Goal: Task Accomplishment & Management: Manage account settings

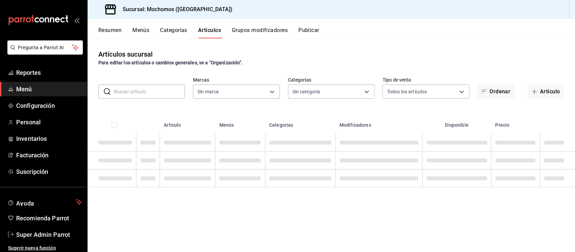
type input "c8544d00-0077-49dd-9e07-f6fffff65e49"
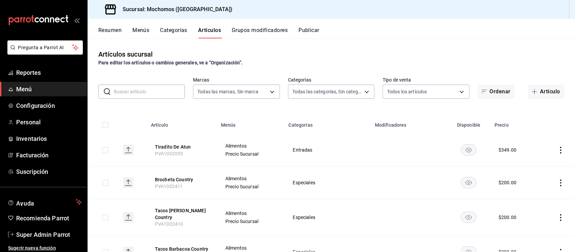
type input "3341872a-5347-4118-8f87-61381635e763,4fab835b-5ce3-44d6-a3b1-a21d3d8a3381,4ccb8…"
drag, startPoint x: 31, startPoint y: 235, endPoint x: 34, endPoint y: 233, distance: 4.1
click at [31, 235] on span "Super Admin Parrot" at bounding box center [49, 234] width 66 height 9
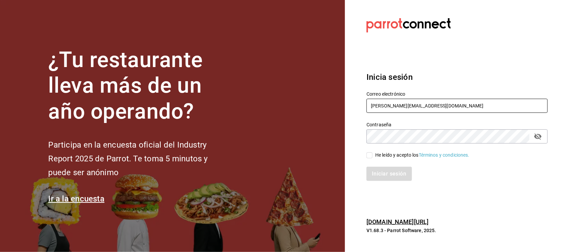
drag, startPoint x: 442, startPoint y: 106, endPoint x: 318, endPoint y: 104, distance: 123.3
click at [318, 104] on div "¿Tu restaurante lleva más de un año operando? Participa en la encuesta oficial …" at bounding box center [287, 126] width 575 height 252
paste input "[EMAIL_ADDRESS][DOMAIN_NAME] Parr0tConnec7"
click at [440, 104] on input "[EMAIL_ADDRESS][DOMAIN_NAME] Parr0tConnec7" at bounding box center [457, 106] width 181 height 14
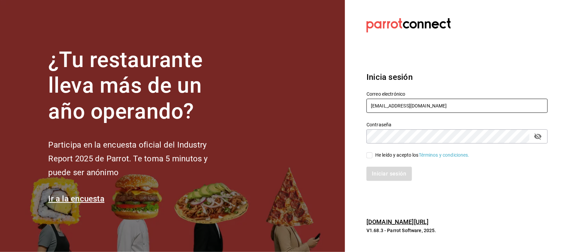
type input "[EMAIL_ADDRESS][DOMAIN_NAME]"
click at [354, 135] on section "Datos incorrectos. Verifica que tu Correo o Contraseña estén bien escritos. Ini…" at bounding box center [454, 126] width 219 height 252
click at [371, 154] on input "He leído y acepto los Términos y condiciones." at bounding box center [370, 155] width 6 height 6
checkbox input "true"
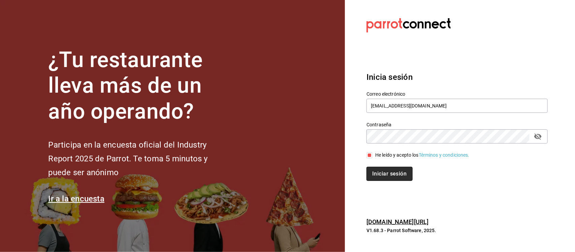
click at [372, 170] on button "Iniciar sesión" at bounding box center [390, 174] width 46 height 14
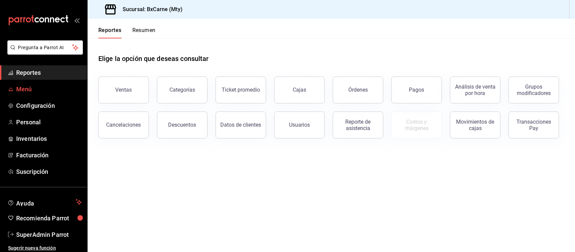
click at [37, 92] on span "Menú" at bounding box center [49, 89] width 66 height 9
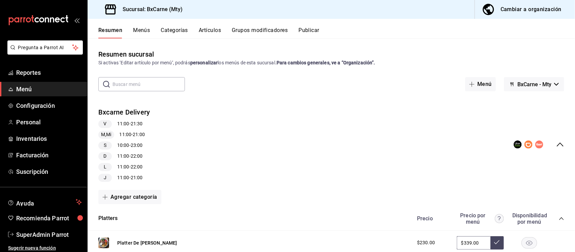
click at [556, 144] on icon "collapse-menu-row" at bounding box center [560, 144] width 8 height 8
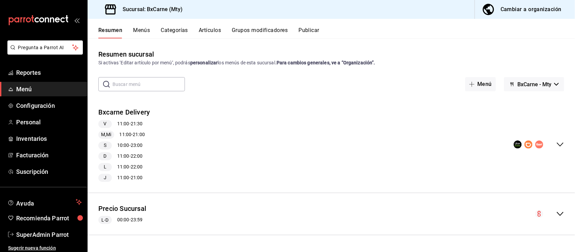
click at [535, 83] on span "BxCarne - Mty" at bounding box center [535, 84] width 34 height 6
click at [526, 120] on li "Vegains" at bounding box center [534, 118] width 44 height 16
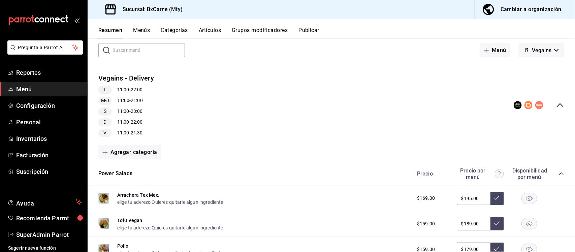
scroll to position [84, 0]
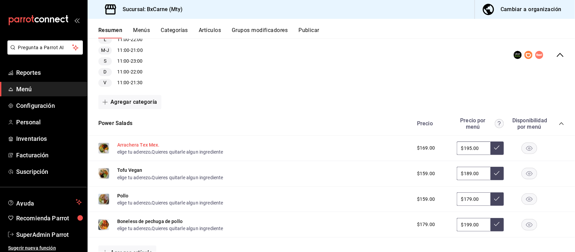
click at [150, 143] on button "Arrachera Tex Mex." at bounding box center [138, 145] width 42 height 7
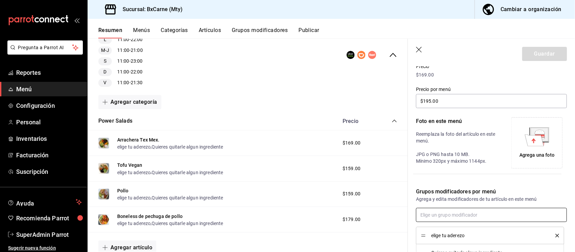
scroll to position [163, 0]
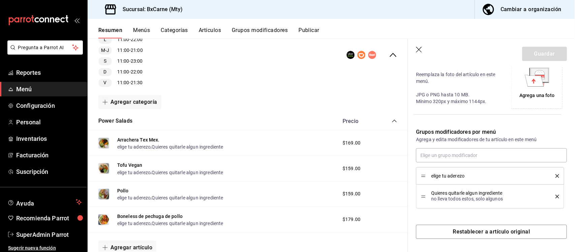
click at [418, 49] on icon "button" at bounding box center [419, 50] width 6 height 6
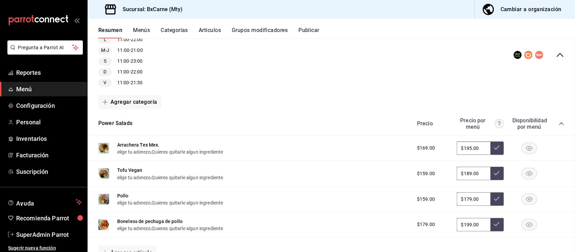
scroll to position [159, 0]
click at [245, 31] on button "Grupos modificadores" at bounding box center [260, 32] width 56 height 11
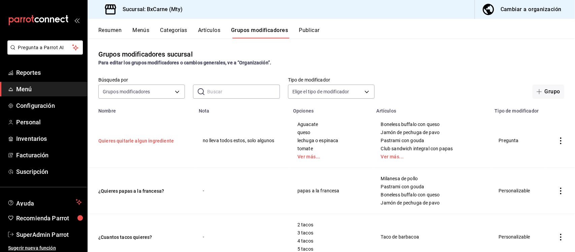
click at [122, 140] on button "Quieres quitarle algun ingrediente" at bounding box center [138, 140] width 81 height 7
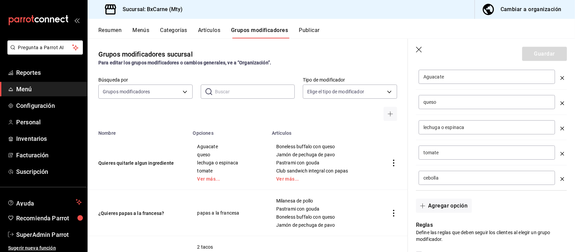
scroll to position [211, 0]
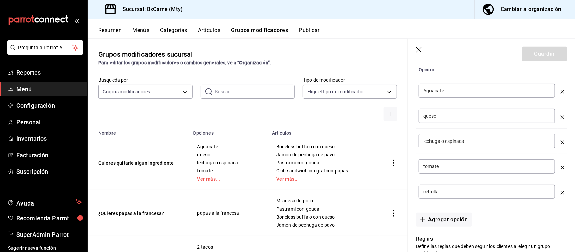
click at [421, 48] on icon "button" at bounding box center [419, 50] width 7 height 7
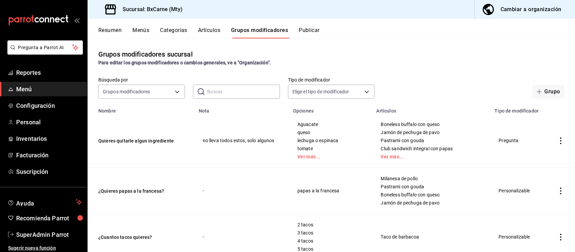
click at [229, 88] on input "text" at bounding box center [243, 91] width 72 height 13
click at [224, 94] on input "text" at bounding box center [243, 91] width 72 height 13
click at [364, 51] on div "Grupos modificadores sucursal Para editar los grupos modificadores o cambios ge…" at bounding box center [332, 57] width 488 height 17
click at [208, 32] on button "Artículos" at bounding box center [209, 32] width 22 height 11
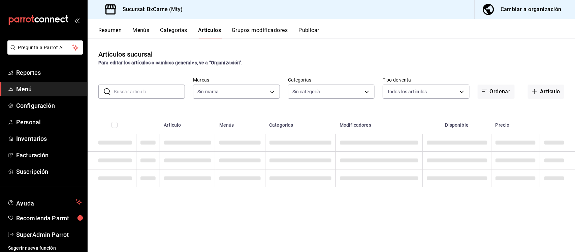
type input "e000e080-036b-478a-ac4e-a5bbdd66bc43,82ac3b00-02f7-4d63-8062-a240dcccc065"
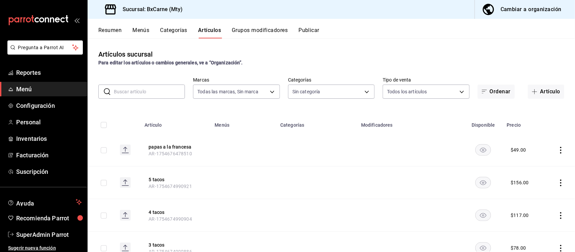
type input "b88d6b33-9392-4d4e-9cf3-04a54838e6c5,afdfd076-449b-4f52-978c-d341d2e355c2,e1e21…"
click at [163, 147] on button "papas a la francesa" at bounding box center [176, 147] width 54 height 7
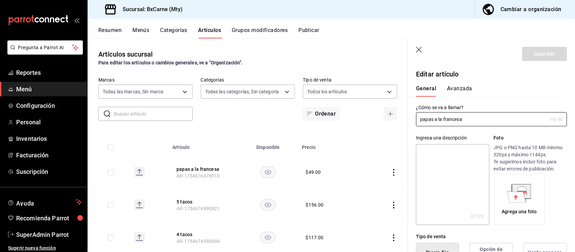
type input "$49.00"
type input "E48"
type input "90101500"
click at [457, 86] on button "Avanzada" at bounding box center [459, 90] width 25 height 11
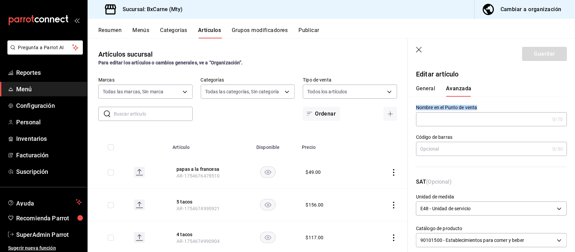
drag, startPoint x: 415, startPoint y: 106, endPoint x: 480, endPoint y: 105, distance: 65.7
click at [480, 105] on div "Nombre en el Punto de venta 0 /70 Nombre en el Punto de venta" at bounding box center [487, 112] width 159 height 30
click at [531, 8] on div "Cambiar a organización" at bounding box center [531, 9] width 61 height 9
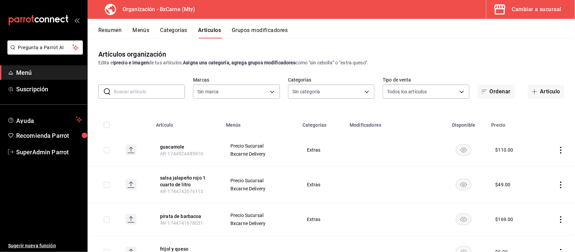
type input "aac85fa4-277a-4fa4-949f-654da81e0b2d"
type input "e6d3f97c-e80d-4235-87f1-13ca522896a4,00f36363-6b41-4bbc-acf3-0d9cb14663cd,72b42…"
click at [132, 27] on div "Resumen Menús Categorías Artículos Grupos modificadores" at bounding box center [336, 32] width 477 height 11
click at [144, 31] on button "Menús" at bounding box center [140, 32] width 17 height 11
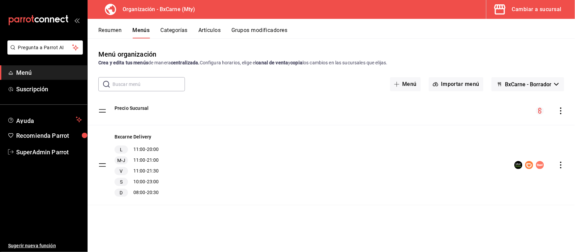
click at [562, 112] on icon "actions" at bounding box center [561, 110] width 7 height 7
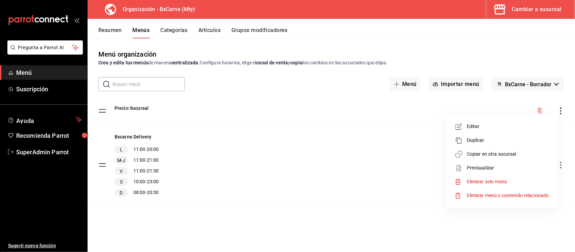
click at [328, 112] on div at bounding box center [287, 126] width 575 height 252
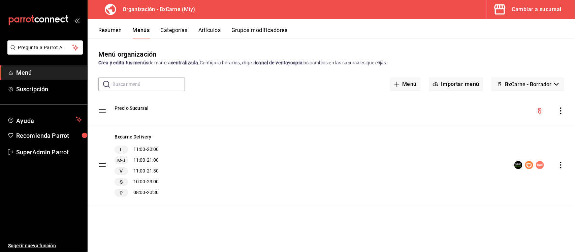
click at [172, 31] on button "Categorías" at bounding box center [174, 32] width 27 height 11
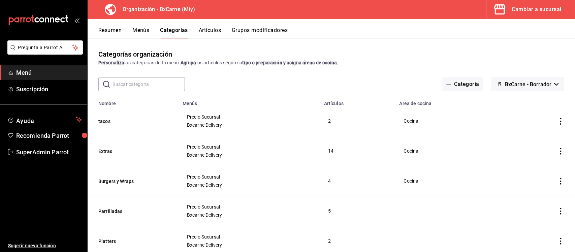
click at [540, 9] on div "Cambiar a sucursal" at bounding box center [537, 9] width 50 height 9
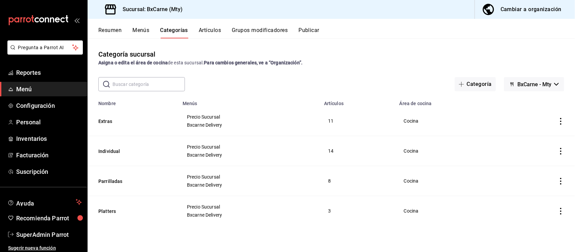
click at [540, 9] on div "Cambiar a organización" at bounding box center [531, 9] width 61 height 9
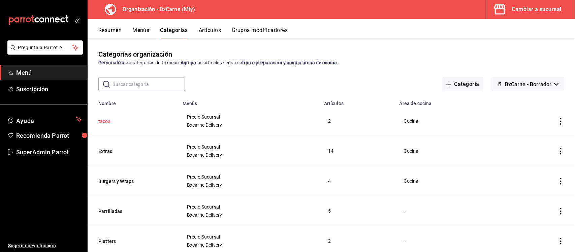
click at [100, 122] on button "tacos" at bounding box center [131, 121] width 67 height 7
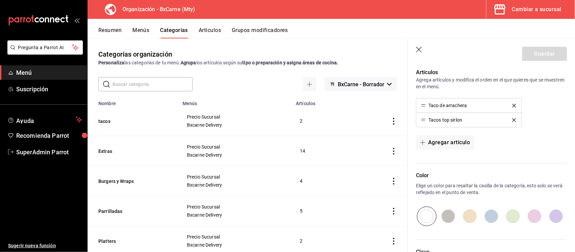
scroll to position [84, 0]
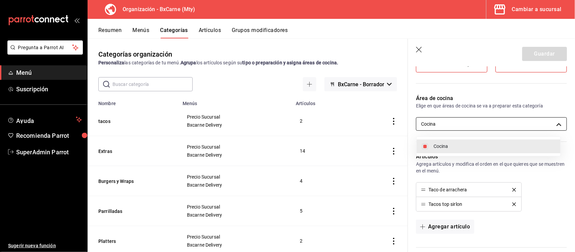
click at [549, 126] on body "Pregunta a Parrot AI Menú Suscripción Ayuda Recomienda Parrot SuperAdmin Parrot…" at bounding box center [287, 126] width 575 height 252
click at [350, 42] on div at bounding box center [287, 126] width 575 height 252
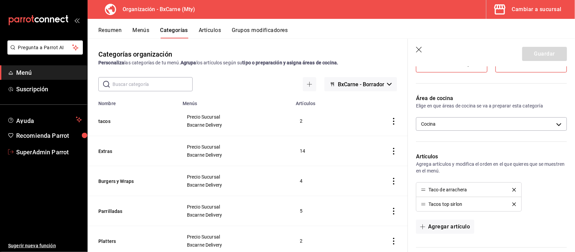
drag, startPoint x: 27, startPoint y: 152, endPoint x: 37, endPoint y: 152, distance: 10.5
click at [27, 152] on span "SuperAdmin Parrot" at bounding box center [49, 152] width 66 height 9
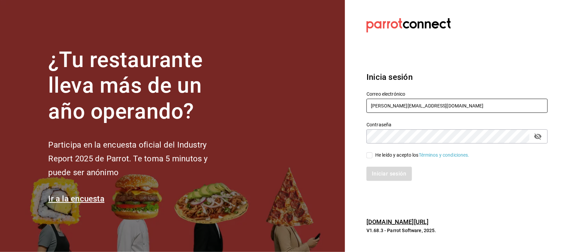
drag, startPoint x: 439, startPoint y: 105, endPoint x: 317, endPoint y: 101, distance: 121.7
click at [317, 101] on div "¿Tu restaurante lleva más de un año operando? Participa en la encuesta oficial …" at bounding box center [287, 126] width 575 height 252
paste input "saladedesquite@coacalco.com / Parr0tConnec7"
click at [457, 102] on input "saladedesquite@coacalco.com / Parr0tConnec7" at bounding box center [457, 106] width 181 height 14
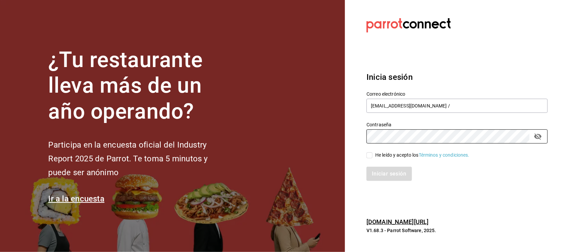
click at [339, 138] on div "¿Tu restaurante lleva más de un año operando? Participa en la encuesta oficial …" at bounding box center [287, 126] width 575 height 252
click at [393, 105] on input "saladedesquite@coacalco.com /" at bounding box center [457, 106] width 181 height 14
click at [447, 106] on input "saladedesquite@coacalco.com /" at bounding box center [457, 106] width 181 height 14
type input "[EMAIL_ADDRESS][DOMAIN_NAME]"
click at [370, 157] on input "He leído y acepto los Términos y condiciones." at bounding box center [370, 155] width 6 height 6
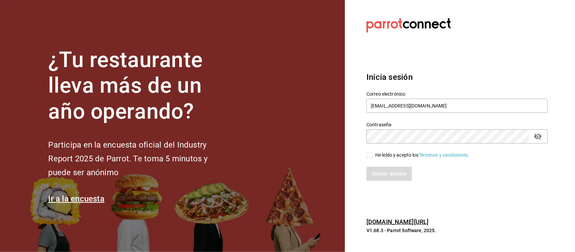
checkbox input "true"
click at [381, 185] on div "Inicia sesión Correo electrónico saladedesquite@coacalco.com Contraseña Contras…" at bounding box center [457, 126] width 181 height 126
click at [381, 176] on button "Iniciar sesión" at bounding box center [390, 174] width 46 height 14
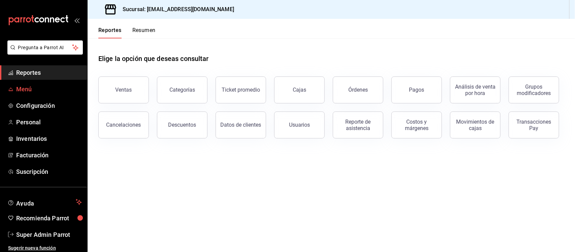
click at [29, 88] on span "Menú" at bounding box center [49, 89] width 66 height 9
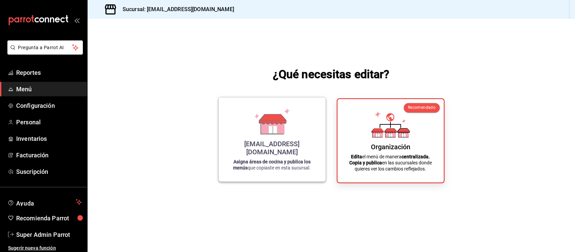
click at [280, 144] on div "saladedesquite@coacalco.com Asigna áreas de cocina y publica los menús que copi…" at bounding box center [272, 139] width 91 height 73
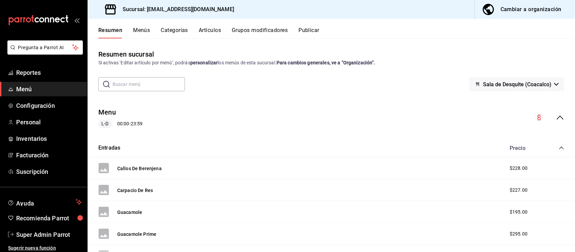
click at [209, 30] on button "Artículos" at bounding box center [210, 32] width 22 height 11
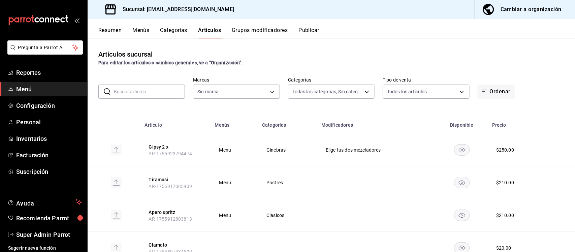
type input "166245bc-2b74-42f2-a05b-673d3d312478,71ed7736-f644-45bf-b920-1606ece571f7,93357…"
type input "62a8501e-83aa-44fc-a14d-b1e4ad847988"
click at [155, 147] on button "Gipsy 2 x" at bounding box center [176, 147] width 54 height 7
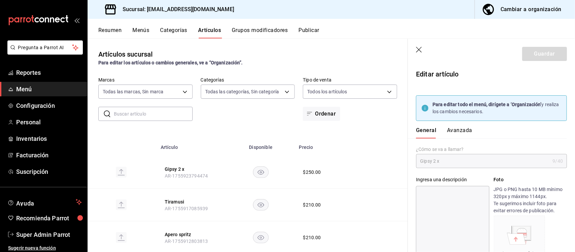
type input "$250.00"
click at [462, 131] on button "Avanzada" at bounding box center [459, 132] width 25 height 11
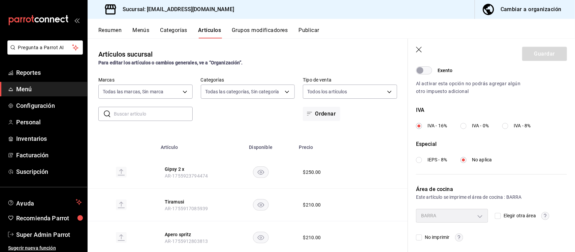
scroll to position [265, 0]
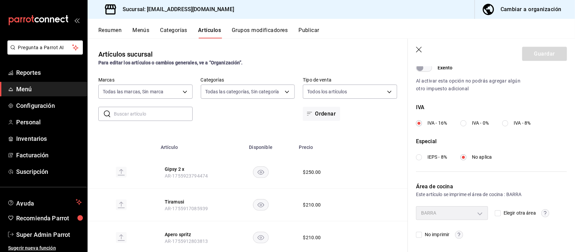
click at [477, 215] on div "BARRA" at bounding box center [452, 212] width 72 height 13
click at [497, 213] on input "Elegir otra área" at bounding box center [498, 213] width 6 height 6
checkbox input "true"
click at [479, 213] on body "Pregunta a Parrot AI Reportes Menú Configuración Personal Inventarios Facturaci…" at bounding box center [287, 126] width 575 height 252
drag, startPoint x: 573, startPoint y: 184, endPoint x: 570, endPoint y: 245, distance: 61.4
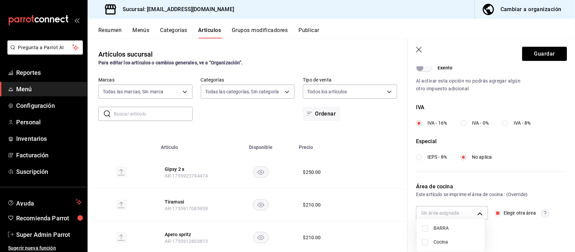
click at [570, 245] on div at bounding box center [287, 126] width 575 height 252
click at [479, 213] on body "Pregunta a Parrot AI Reportes Menú Configuración Personal Inventarios Facturaci…" at bounding box center [287, 126] width 575 height 252
click at [420, 48] on div at bounding box center [287, 126] width 575 height 252
click at [418, 48] on icon "button" at bounding box center [419, 50] width 6 height 6
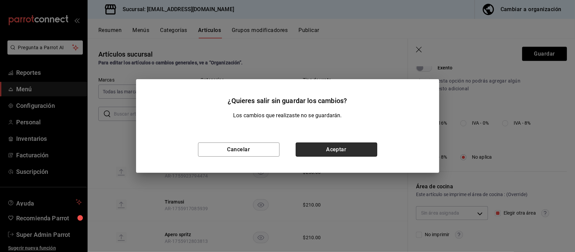
click at [316, 156] on button "Aceptar" at bounding box center [337, 150] width 82 height 14
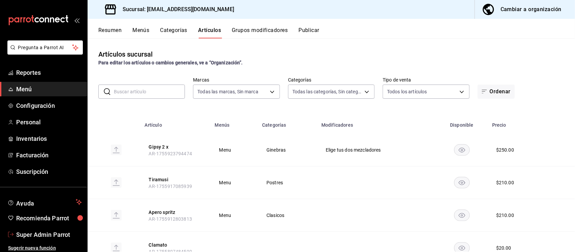
click at [19, 238] on span "Super Admin Parrot" at bounding box center [49, 234] width 66 height 9
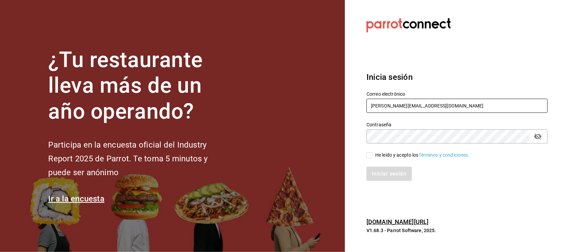
drag, startPoint x: 433, startPoint y: 107, endPoint x: 280, endPoint y: 107, distance: 153.0
click at [280, 107] on div "¿Tu restaurante lleva más de un año operando? Participa en la encuesta oficial …" at bounding box center [287, 126] width 575 height 252
paste input "bxcarne@mty.com Parr0tConnec7"
click at [445, 108] on input "bxcarne@mty.com Parr0tConnec7" at bounding box center [457, 106] width 181 height 14
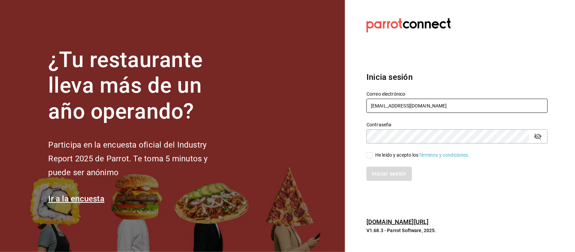
type input "bxcarne@mty.com"
click at [335, 134] on div "¿Tu restaurante lleva más de un año operando? Participa en la encuesta oficial …" at bounding box center [287, 126] width 575 height 252
click at [369, 155] on input "He leído y acepto los Términos y condiciones." at bounding box center [370, 155] width 6 height 6
checkbox input "true"
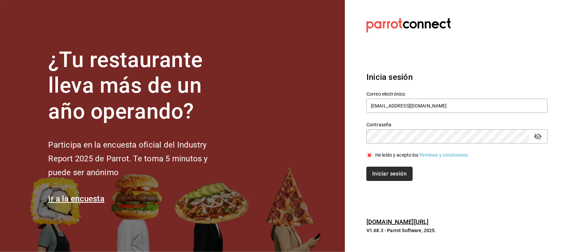
click at [375, 171] on button "Iniciar sesión" at bounding box center [390, 174] width 46 height 14
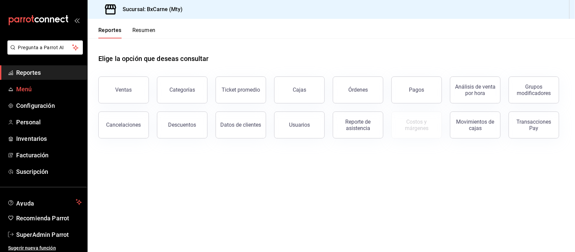
click at [27, 87] on span "Menú" at bounding box center [49, 89] width 66 height 9
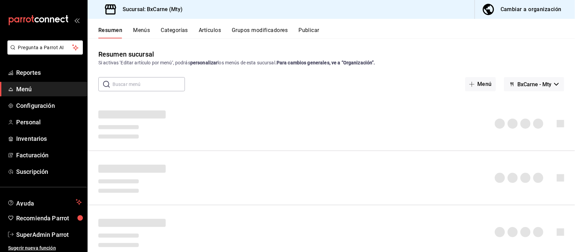
click at [259, 30] on button "Grupos modificadores" at bounding box center [260, 32] width 56 height 11
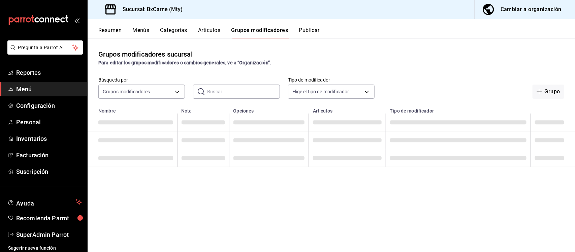
click at [234, 91] on input "text" at bounding box center [243, 91] width 72 height 13
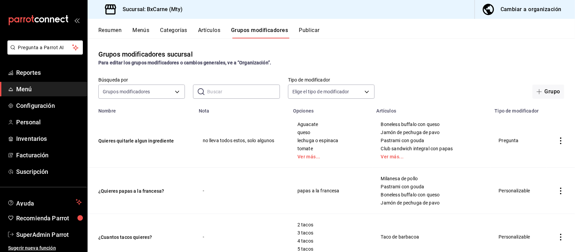
click at [20, 91] on span "Menú" at bounding box center [49, 89] width 66 height 9
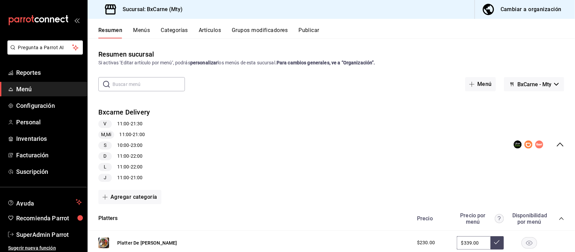
click at [555, 83] on button "BxCarne - Mty" at bounding box center [534, 84] width 60 height 14
click at [528, 120] on li "Vegains" at bounding box center [528, 118] width 44 height 16
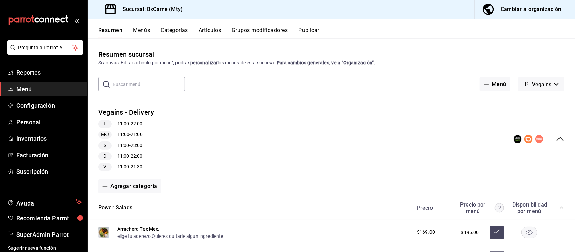
click at [261, 30] on button "Grupos modificadores" at bounding box center [260, 32] width 56 height 11
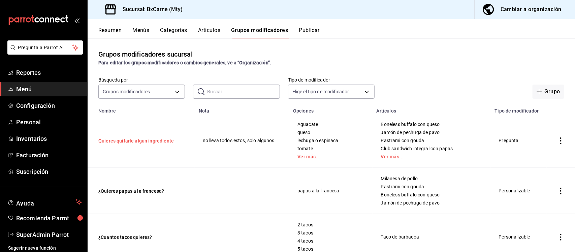
click at [110, 140] on button "Quieres quitarle algun ingrediente" at bounding box center [138, 140] width 81 height 7
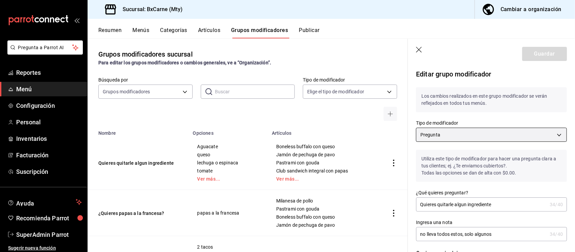
click at [464, 135] on body "Pregunta a Parrot AI Reportes Menú Configuración Personal Inventarios Facturaci…" at bounding box center [287, 126] width 575 height 252
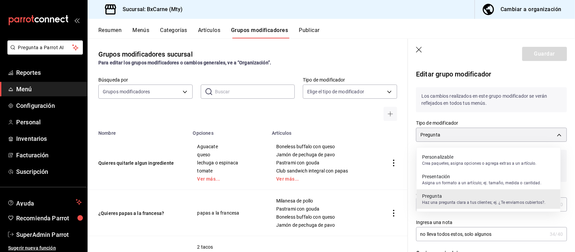
click at [448, 158] on p "Personalizable" at bounding box center [479, 157] width 115 height 7
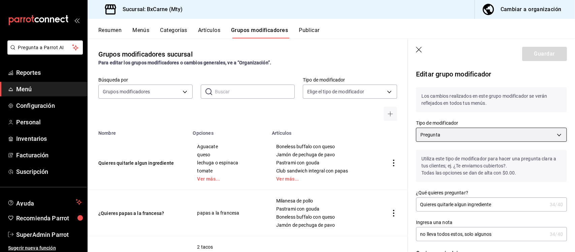
click at [465, 135] on body "Pregunta a Parrot AI Reportes Menú Configuración Personal Inventarios Facturaci…" at bounding box center [287, 126] width 575 height 252
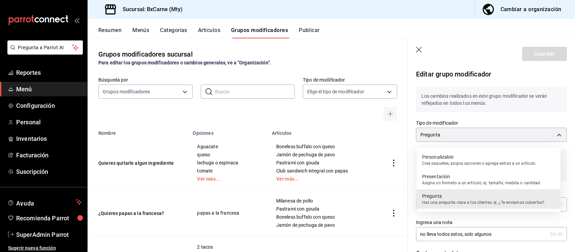
click at [436, 176] on p "Presentación" at bounding box center [481, 176] width 119 height 7
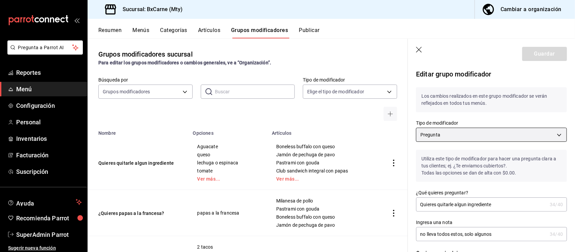
click at [459, 135] on body "Pregunta a Parrot AI Reportes Menú Configuración Personal Inventarios Facturaci…" at bounding box center [287, 126] width 575 height 252
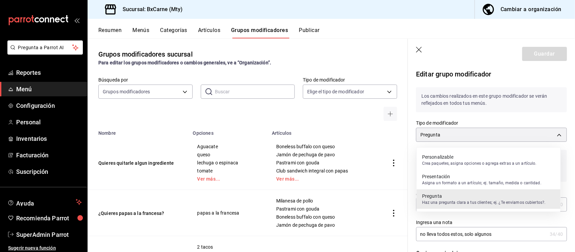
click at [447, 157] on p "Personalizable" at bounding box center [479, 157] width 115 height 7
type input "QUESTION"
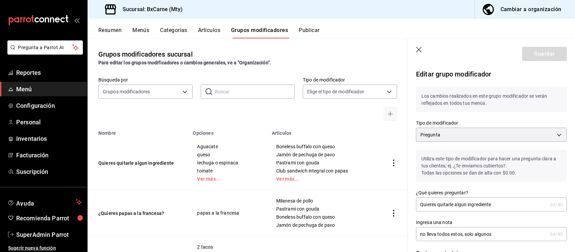
click at [439, 75] on p "Editar grupo modificador" at bounding box center [491, 74] width 151 height 10
click at [413, 49] on header "Guardar" at bounding box center [491, 53] width 167 height 28
click at [418, 49] on icon "button" at bounding box center [419, 50] width 6 height 6
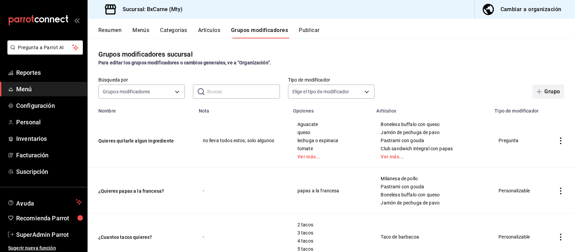
click at [542, 92] on button "Grupo" at bounding box center [549, 92] width 32 height 14
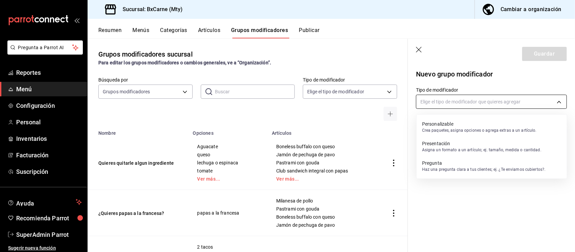
click at [457, 103] on body "Pregunta a Parrot AI Reportes Menú Configuración Personal Inventarios Facturaci…" at bounding box center [287, 126] width 575 height 252
click at [441, 126] on p "Personalizable" at bounding box center [479, 124] width 115 height 7
type input "CUSTOMIZABLE"
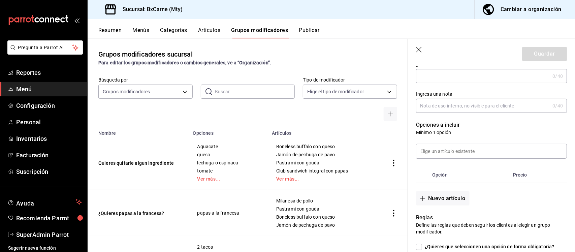
scroll to position [84, 0]
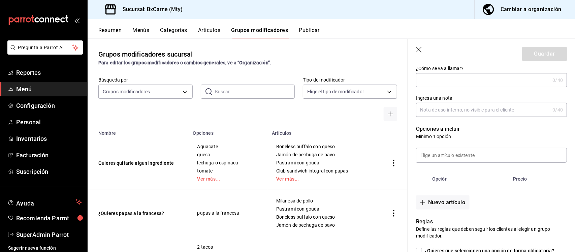
click at [420, 51] on icon "button" at bounding box center [419, 50] width 6 height 6
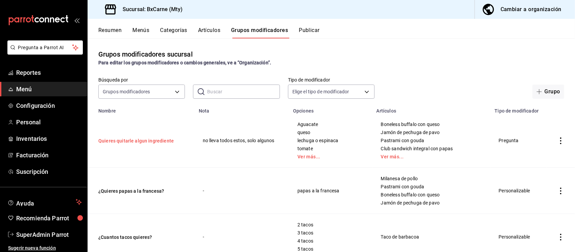
click at [129, 142] on button "Quieres quitarle algun ingrediente" at bounding box center [138, 140] width 81 height 7
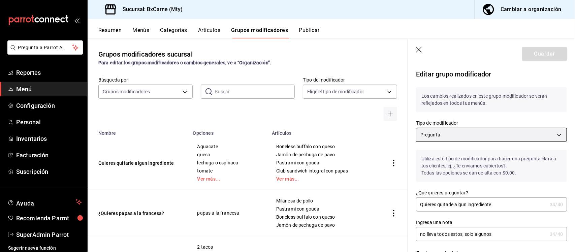
click at [505, 135] on body "Pregunta a Parrot AI Reportes Menú Configuración Personal Inventarios Facturaci…" at bounding box center [287, 126] width 575 height 252
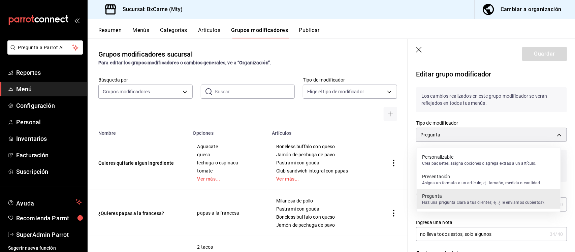
click at [448, 160] on p "Crea paquetes, asigna opciones o agrega extras a un artículo." at bounding box center [479, 163] width 115 height 6
click at [531, 135] on body "Pregunta a Parrot AI Reportes Menú Configuración Personal Inventarios Facturaci…" at bounding box center [287, 126] width 575 height 252
click at [434, 160] on p "Crea paquetes, asigna opciones o agrega extras a un artículo." at bounding box center [479, 163] width 115 height 6
type input "QUESTION"
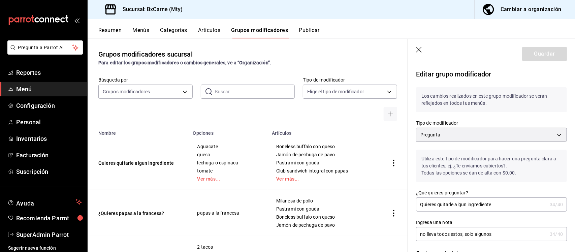
click at [416, 47] on icon "button" at bounding box center [419, 50] width 7 height 7
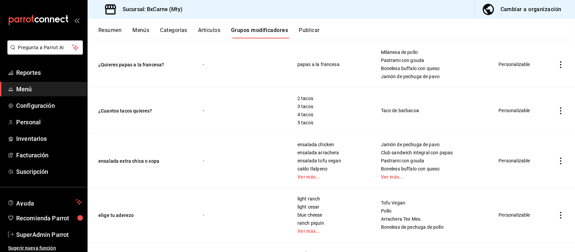
scroll to position [168, 0]
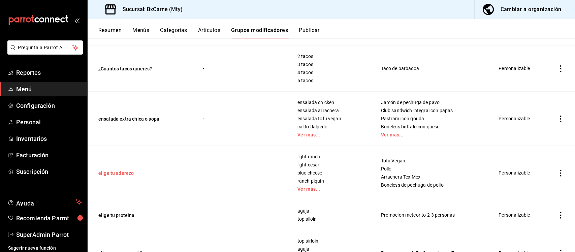
click at [104, 176] on button "elige tu aderezo" at bounding box center [138, 173] width 81 height 7
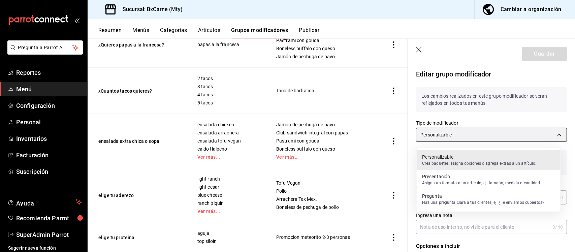
click at [553, 135] on body "Pregunta a Parrot AI Reportes Menú Configuración Personal Inventarios Facturaci…" at bounding box center [287, 126] width 575 height 252
click at [446, 179] on p "Presentación" at bounding box center [481, 176] width 119 height 7
type input "CUSTOMIZABLE"
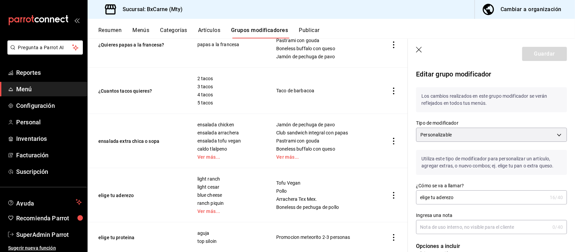
click at [421, 52] on icon "button" at bounding box center [419, 50] width 7 height 7
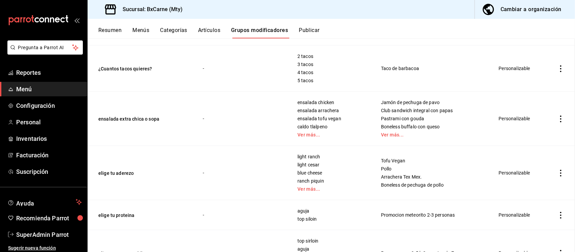
scroll to position [199, 0]
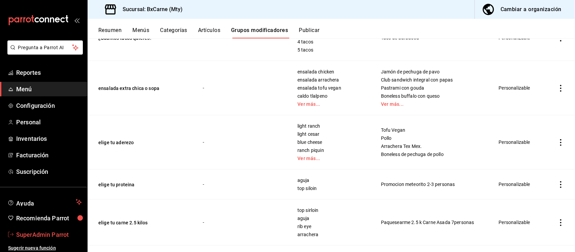
click at [46, 231] on span "SuperAdmin Parrot" at bounding box center [49, 234] width 66 height 9
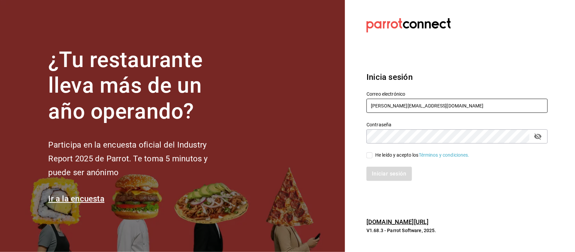
drag, startPoint x: 433, startPoint y: 106, endPoint x: 328, endPoint y: 85, distance: 107.3
click at [328, 85] on div "¿Tu restaurante lleva más de un año operando? Participa en la encuesta oficial …" at bounding box center [287, 126] width 575 height 252
paste input "saladedesquite@coacalco.com / Parr0tConnec7"
click at [469, 105] on input "saladedesquite@coacalco.com / Parr0tConnec7" at bounding box center [457, 106] width 181 height 14
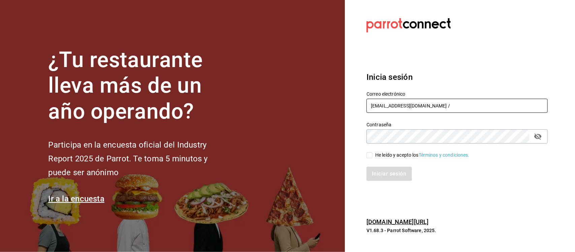
type input "saladedesquite@coacalco.com /"
click at [363, 137] on div "Contraseña Contraseña" at bounding box center [452, 129] width 189 height 30
click at [368, 156] on input "He leído y acepto los Términos y condiciones." at bounding box center [370, 155] width 6 height 6
checkbox input "true"
click at [441, 105] on input "saladedesquite@coacalco.com /" at bounding box center [457, 106] width 181 height 14
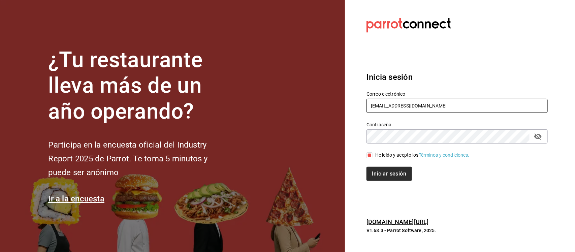
type input "[EMAIL_ADDRESS][DOMAIN_NAME]"
click at [394, 176] on button "Iniciar sesión" at bounding box center [390, 174] width 46 height 14
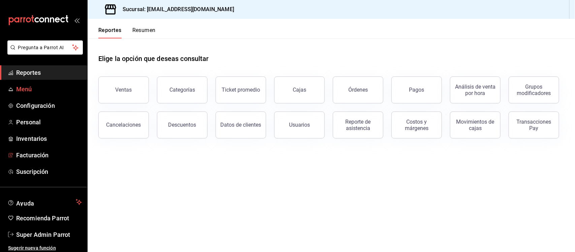
click at [34, 82] on link "Menú" at bounding box center [43, 89] width 87 height 14
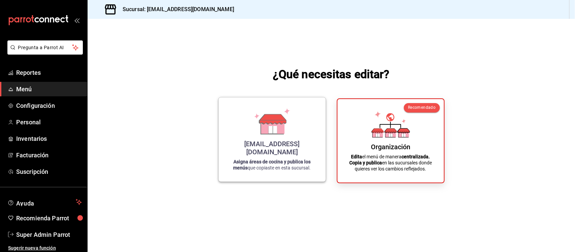
click at [275, 133] on icon at bounding box center [273, 129] width 8 height 7
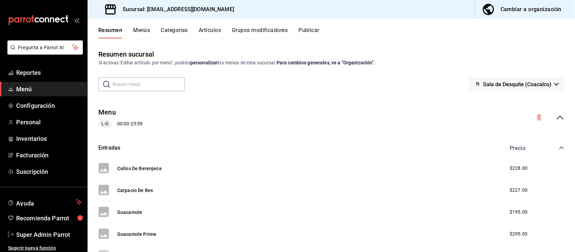
click at [206, 27] on button "Artículos" at bounding box center [210, 32] width 22 height 11
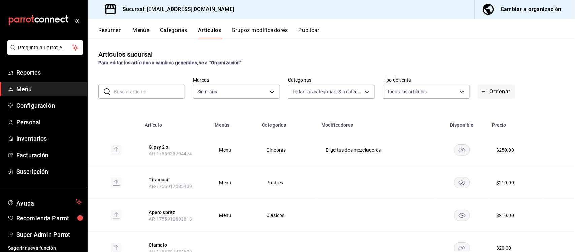
type input "166245bc-2b74-42f2-a05b-673d3d312478,71ed7736-f644-45bf-b920-1606ece571f7,93357…"
type input "62a8501e-83aa-44fc-a14d-b1e4ad847988"
click at [131, 25] on div "Resumen Menús Categorías Artículos Grupos modificadores Publicar" at bounding box center [332, 29] width 488 height 20
click at [139, 30] on button "Menús" at bounding box center [140, 32] width 17 height 11
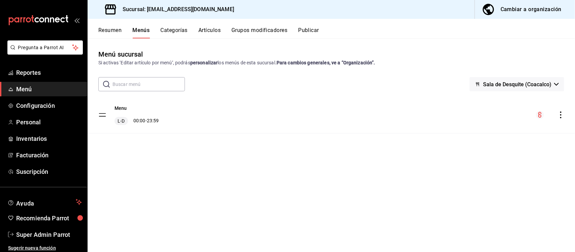
click at [103, 29] on button "Resumen" at bounding box center [109, 32] width 23 height 11
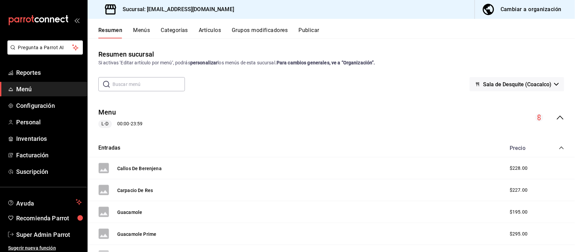
click at [559, 147] on icon "collapse-category-row" at bounding box center [561, 148] width 4 height 3
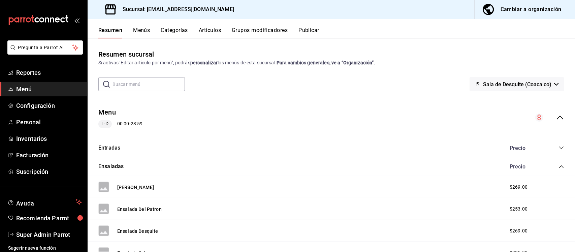
click at [559, 166] on icon "collapse-category-row" at bounding box center [561, 166] width 4 height 3
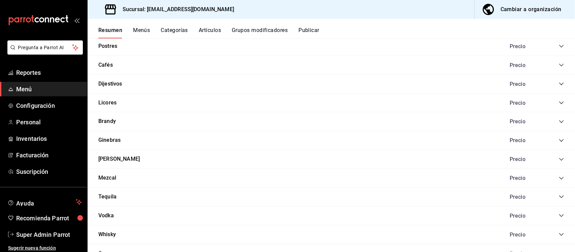
scroll to position [211, 0]
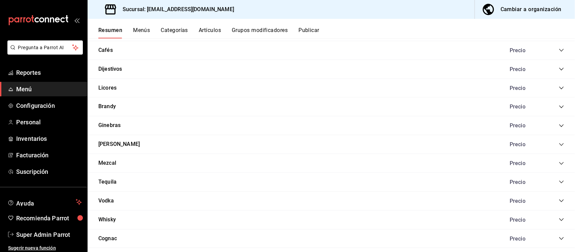
click at [559, 219] on icon "collapse-category-row" at bounding box center [561, 219] width 5 height 5
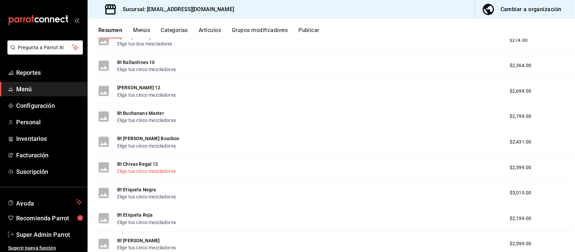
scroll to position [337, 0]
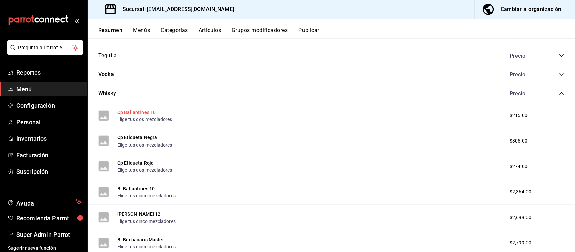
click at [137, 114] on button "Cp Ballantines 10" at bounding box center [136, 112] width 39 height 7
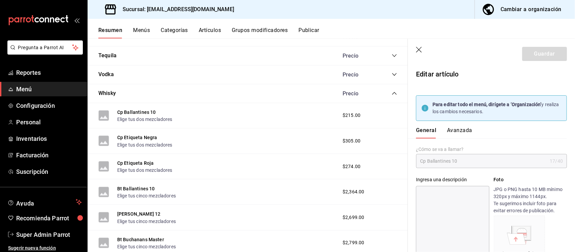
type input "$215.00"
type input "LTR"
type input "90101500"
radio input "true"
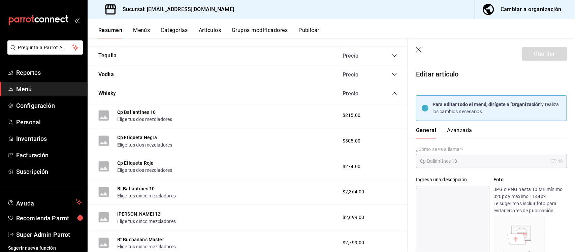
type input "9939658a-8f11-48d3-80bc-8668a268f655"
click at [462, 132] on button "Avanzada" at bounding box center [459, 132] width 25 height 11
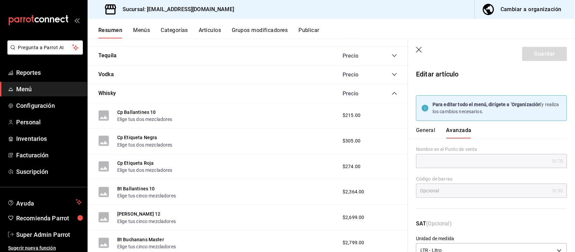
click at [420, 48] on icon "button" at bounding box center [419, 50] width 7 height 7
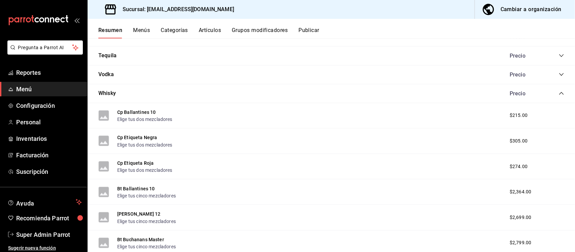
click at [510, 2] on button "Cambiar a organización" at bounding box center [522, 9] width 95 height 19
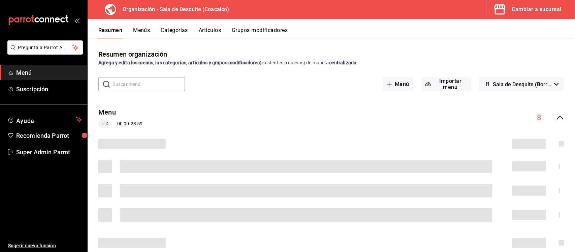
click at [144, 27] on button "Menús" at bounding box center [141, 32] width 17 height 11
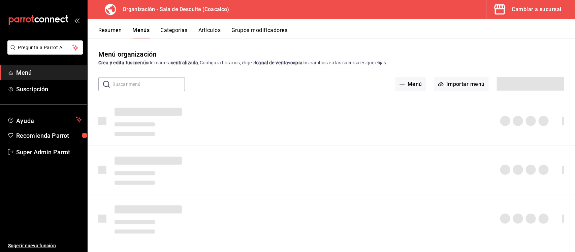
click at [119, 35] on button "Resumen" at bounding box center [109, 32] width 23 height 11
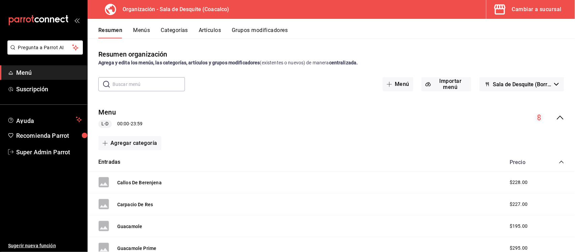
click at [559, 161] on icon "collapse-category-row" at bounding box center [561, 161] width 5 height 5
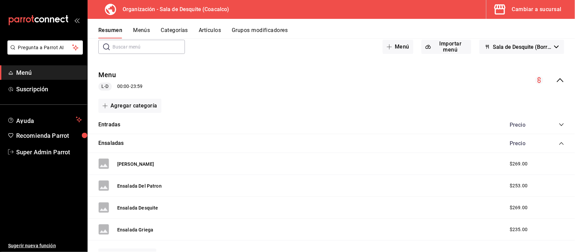
scroll to position [84, 0]
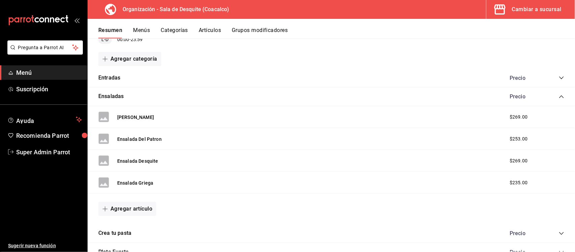
click at [559, 97] on icon "collapse-category-row" at bounding box center [561, 96] width 5 height 5
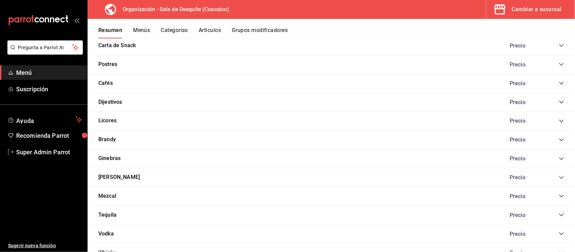
scroll to position [253, 0]
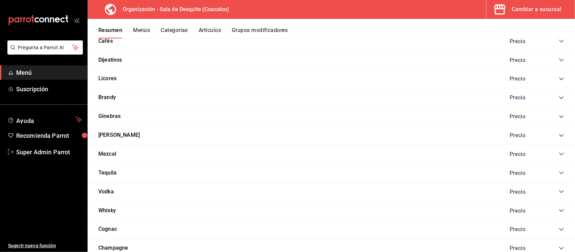
click at [559, 212] on icon "collapse-category-row" at bounding box center [561, 210] width 5 height 5
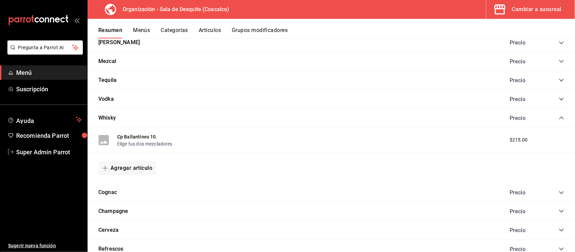
scroll to position [379, 0]
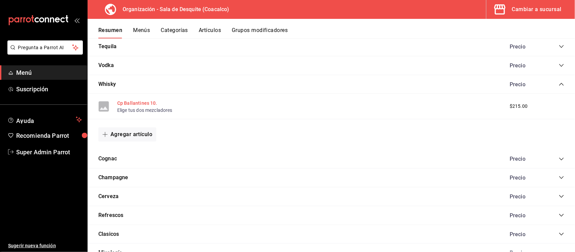
click at [145, 105] on button "Cp Ballantines 10." at bounding box center [137, 103] width 40 height 7
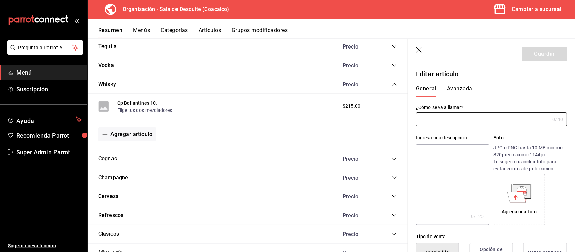
type input "Cp Ballantines 10."
type input "AR-1755833654158"
type input "Cp Ballantines 10"
checkbox input "true"
type input "$215.00"
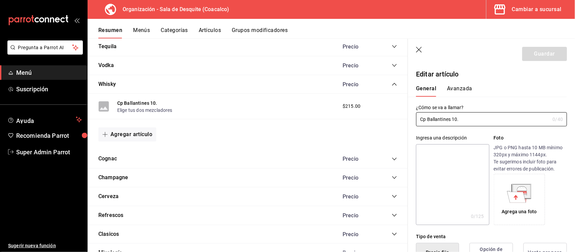
type input "LTR"
type input "90101500"
radio input "true"
type input "d427c024-f4e0-4d4c-b493-511b7bf5129c"
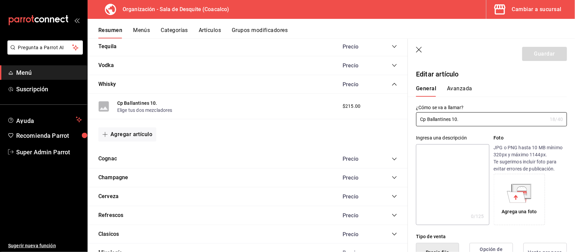
click at [459, 89] on button "Avanzada" at bounding box center [459, 90] width 25 height 11
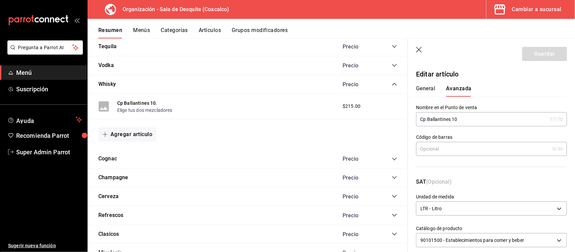
click at [418, 48] on icon "button" at bounding box center [419, 50] width 7 height 7
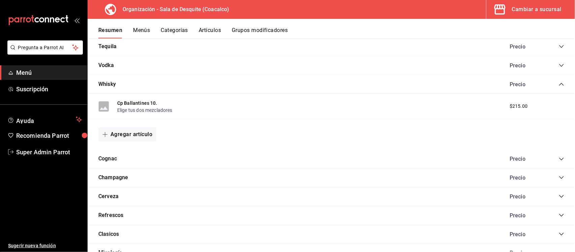
click at [144, 30] on button "Menús" at bounding box center [141, 32] width 17 height 11
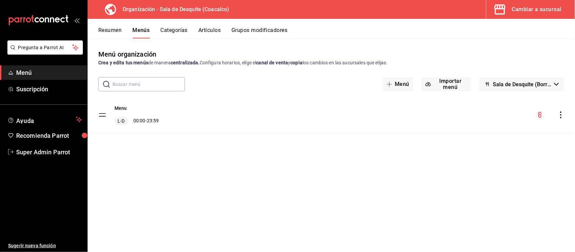
click at [563, 116] on icon "actions" at bounding box center [561, 115] width 7 height 7
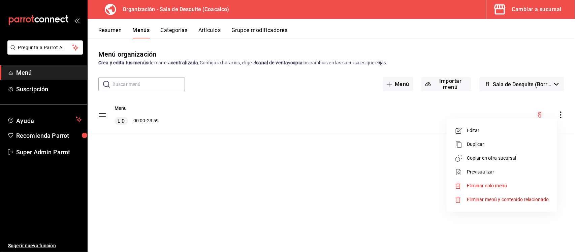
click at [494, 157] on span "Copiar en otra sucursal" at bounding box center [508, 158] width 82 height 7
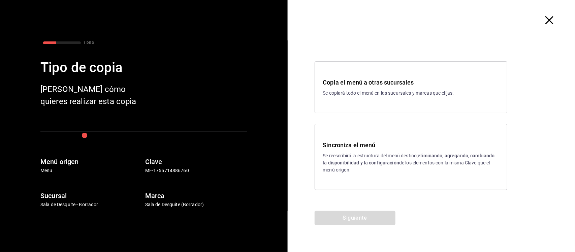
click at [368, 85] on h3 "Copia el menú a otras sucursales" at bounding box center [411, 82] width 176 height 9
click at [366, 221] on button "Siguiente" at bounding box center [355, 218] width 81 height 14
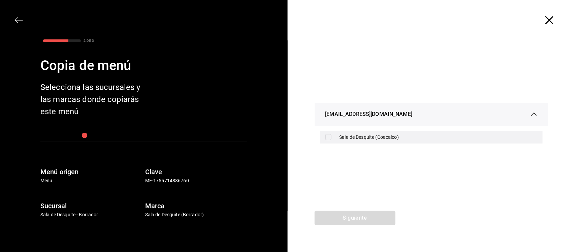
click at [330, 138] on input "checkbox" at bounding box center [328, 137] width 6 height 6
checkbox input "true"
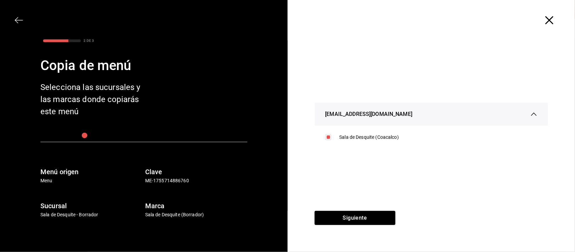
click at [548, 20] on icon "button" at bounding box center [549, 20] width 8 height 8
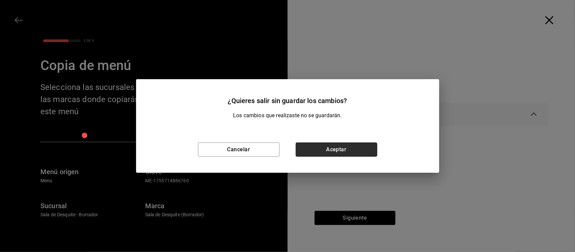
click at [349, 144] on button "Aceptar" at bounding box center [337, 150] width 82 height 14
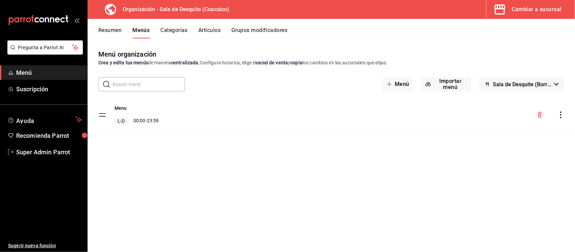
click at [536, 6] on div "Cambiar a sucursal" at bounding box center [537, 9] width 50 height 9
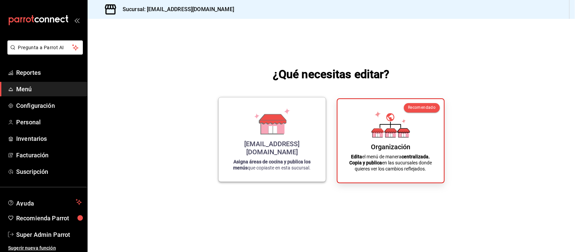
click at [277, 134] on icon at bounding box center [272, 127] width 23 height 14
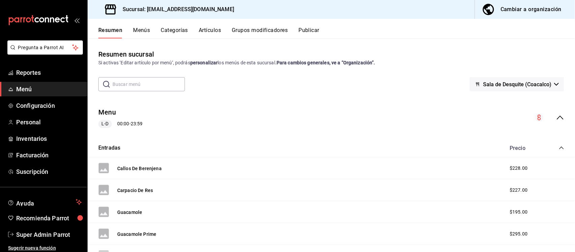
click at [553, 144] on div "Entradas Precio" at bounding box center [332, 148] width 488 height 19
click at [559, 148] on icon "collapse-category-row" at bounding box center [561, 147] width 5 height 5
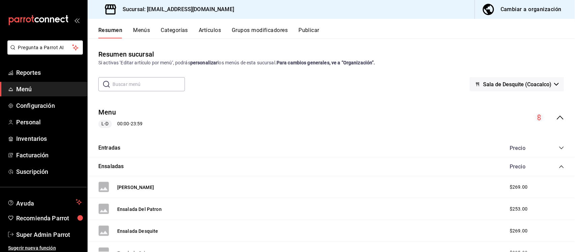
click at [559, 166] on icon "collapse-category-row" at bounding box center [561, 166] width 5 height 5
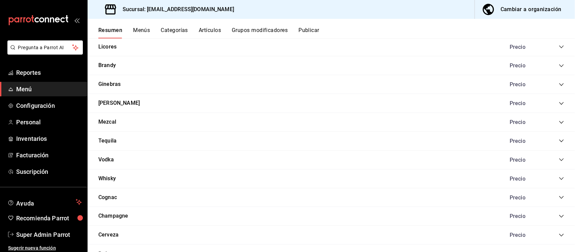
scroll to position [253, 0]
click at [550, 177] on div "Precio" at bounding box center [533, 178] width 61 height 6
click at [552, 177] on div "Precio" at bounding box center [533, 178] width 61 height 6
click at [558, 180] on div "Whisky Precio" at bounding box center [332, 177] width 488 height 19
click at [559, 180] on icon "collapse-category-row" at bounding box center [561, 177] width 5 height 5
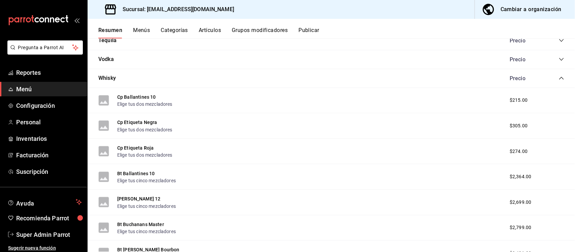
scroll to position [337, 0]
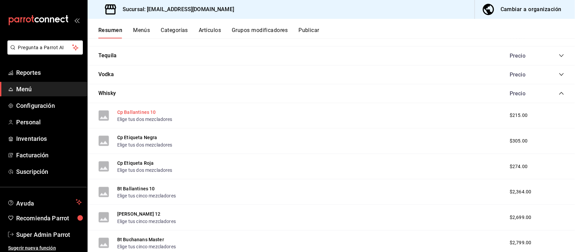
click at [135, 114] on button "Cp Ballantines 10" at bounding box center [136, 112] width 39 height 7
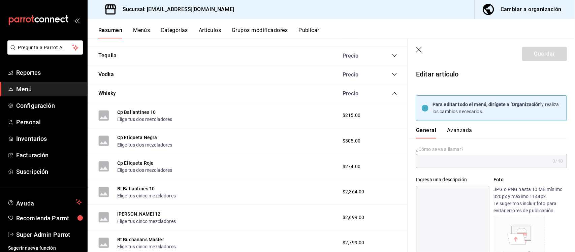
type input "Cp Ballantines 10"
type input "AR-1755833654158"
type input "$215.00"
click at [462, 129] on button "Avanzada" at bounding box center [459, 132] width 25 height 11
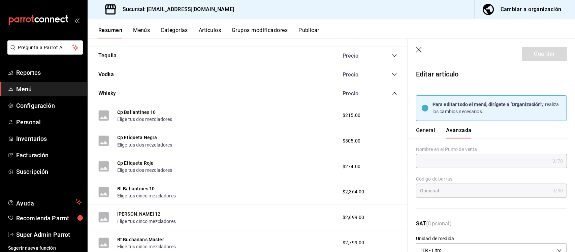
click at [216, 32] on button "Artículos" at bounding box center [210, 32] width 22 height 11
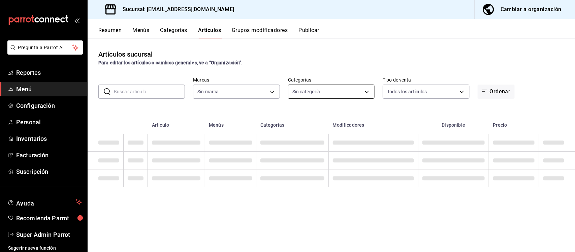
click at [341, 90] on body "Pregunta a Parrot AI Reportes Menú Configuración Personal Inventarios Facturaci…" at bounding box center [287, 126] width 575 height 252
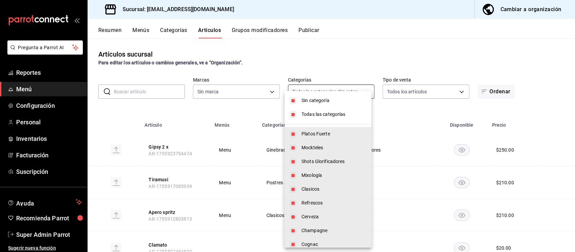
type input "166245bc-2b74-42f2-a05b-673d3d312478,71ed7736-f644-45bf-b920-1606ece571f7,93357…"
type input "62a8501e-83aa-44fc-a14d-b1e4ad847988"
click at [294, 103] on li "Sin categoría" at bounding box center [328, 101] width 87 height 14
checkbox input "false"
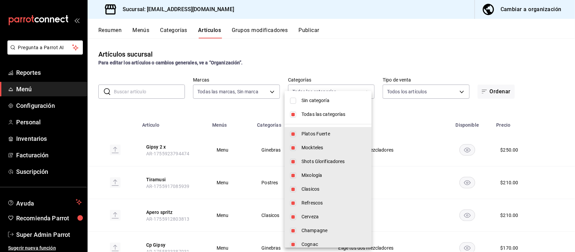
click at [292, 112] on input "checkbox" at bounding box center [293, 115] width 6 height 6
checkbox input "false"
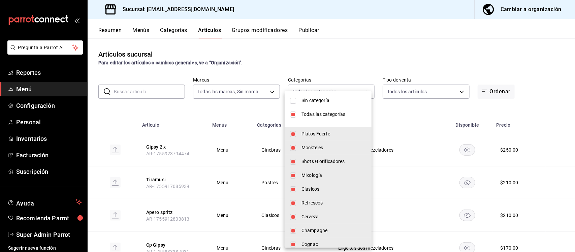
checkbox input "false"
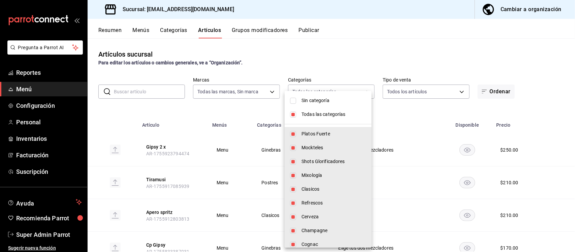
checkbox input "false"
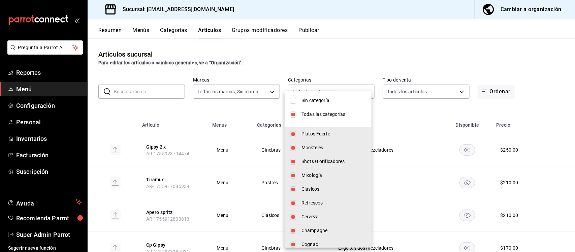
checkbox input "false"
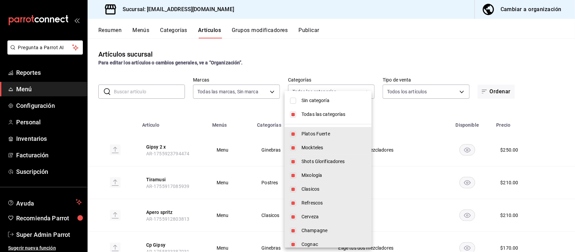
checkbox input "false"
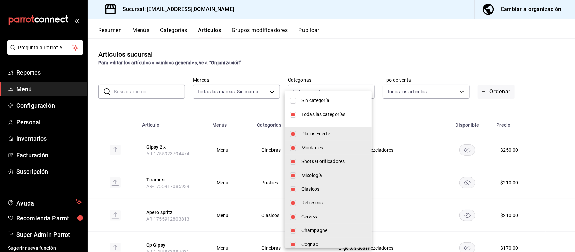
checkbox input "false"
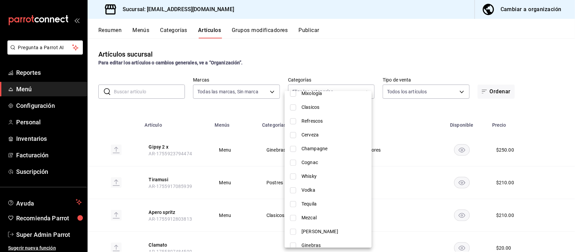
scroll to position [84, 0]
click at [293, 174] on input "checkbox" at bounding box center [293, 174] width 6 height 6
checkbox input "true"
type input "49346507-fa21-485f-b97c-2f686d625353"
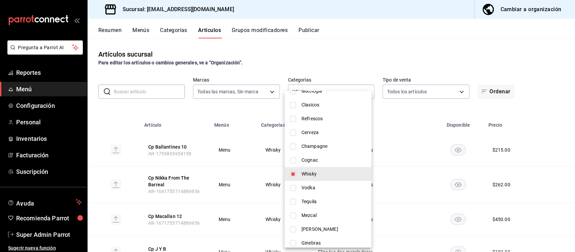
click at [354, 51] on div at bounding box center [287, 126] width 575 height 252
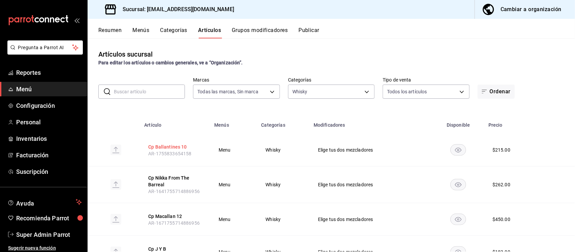
click at [181, 145] on button "Cp Ballantines 10" at bounding box center [175, 147] width 54 height 7
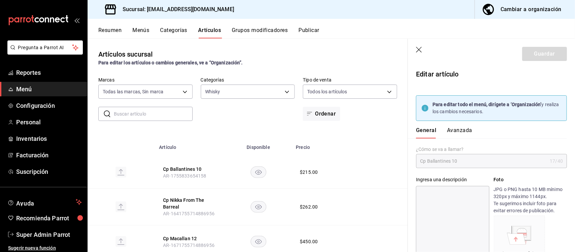
type input "$215.00"
type input "LTR"
type input "90101500"
radio input "true"
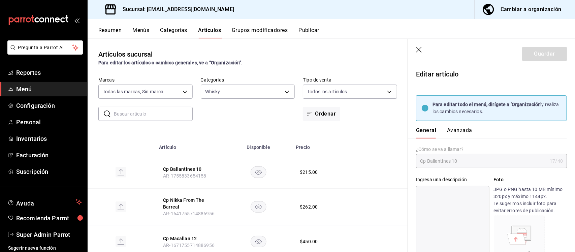
type input "9939658a-8f11-48d3-80bc-8668a268f655"
click at [462, 133] on button "Avanzada" at bounding box center [459, 132] width 25 height 11
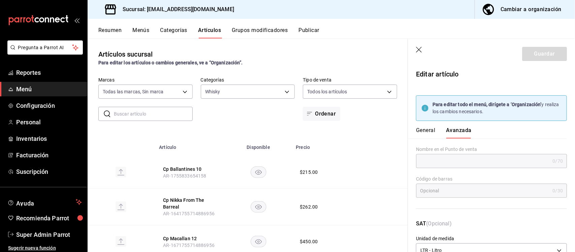
click at [141, 29] on button "Menús" at bounding box center [140, 32] width 17 height 11
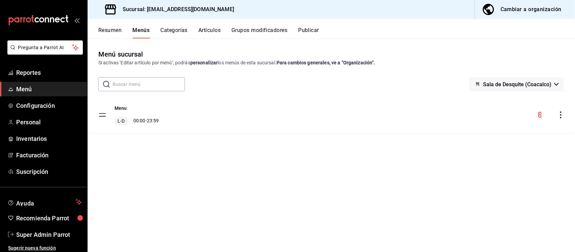
click at [561, 115] on icon "actions" at bounding box center [560, 115] width 1 height 7
click at [314, 122] on div at bounding box center [287, 126] width 575 height 252
click at [28, 107] on span "Configuración" at bounding box center [49, 105] width 66 height 9
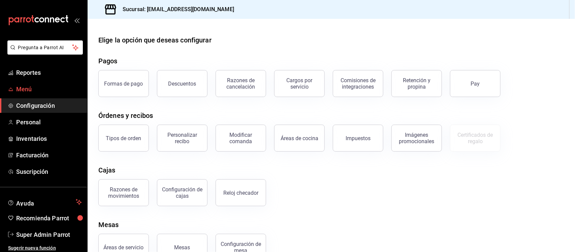
click at [29, 90] on span "Menú" at bounding box center [49, 89] width 66 height 9
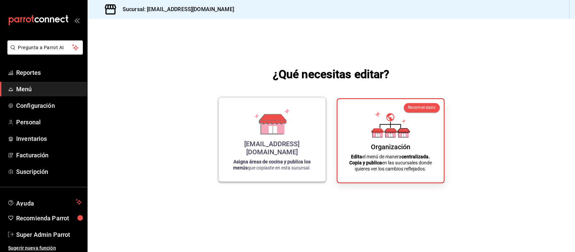
click at [274, 133] on icon at bounding box center [273, 129] width 8 height 7
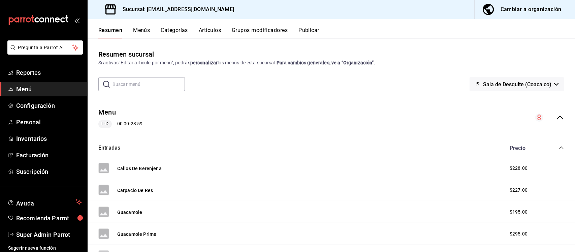
click at [526, 85] on span "Sala de Desquite (Coacalco)" at bounding box center [517, 84] width 68 height 6
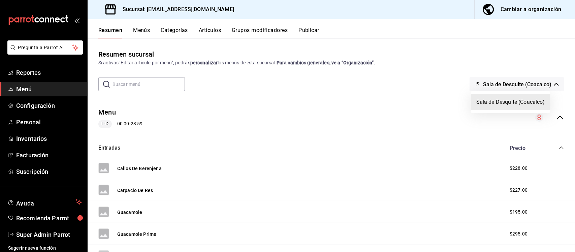
click at [526, 85] on div at bounding box center [287, 126] width 575 height 252
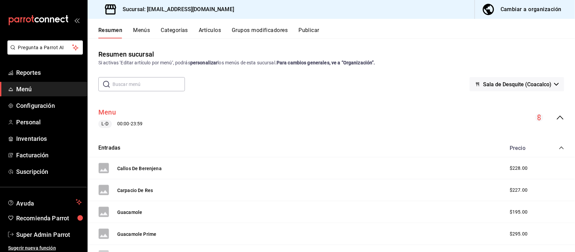
click at [110, 115] on button "Menu" at bounding box center [107, 112] width 18 height 10
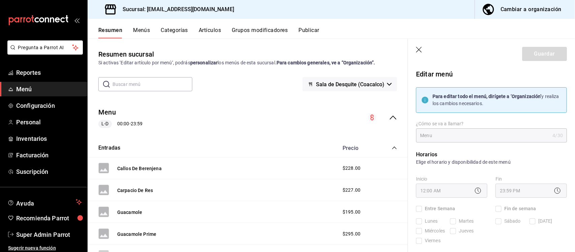
checkbox input "true"
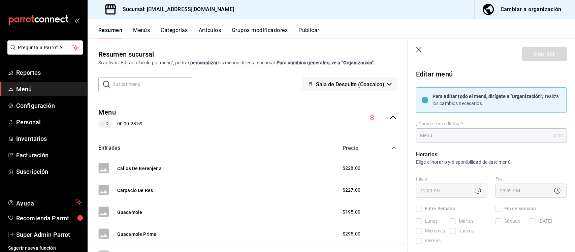
checkbox input "true"
click at [25, 73] on span "Reportes" at bounding box center [49, 72] width 66 height 9
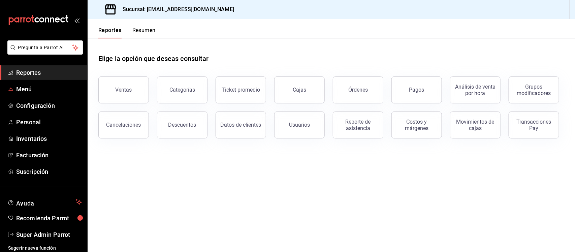
click at [29, 92] on span "Menú" at bounding box center [49, 89] width 66 height 9
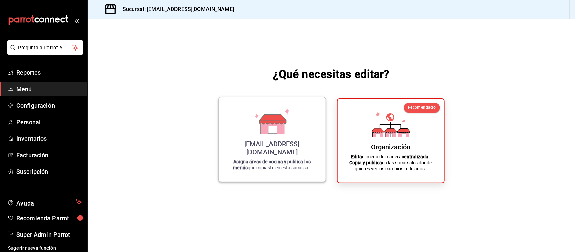
click at [267, 146] on div "[EMAIL_ADDRESS][DOMAIN_NAME] Asigna áreas de cocina y publica los menús que cop…" at bounding box center [272, 139] width 91 height 73
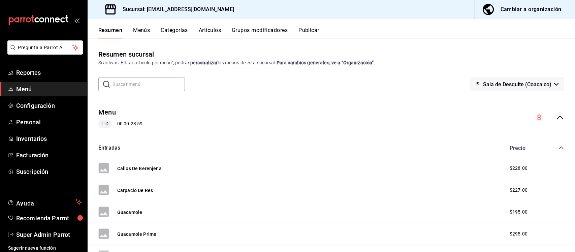
click at [559, 145] on icon "collapse-category-row" at bounding box center [561, 147] width 5 height 5
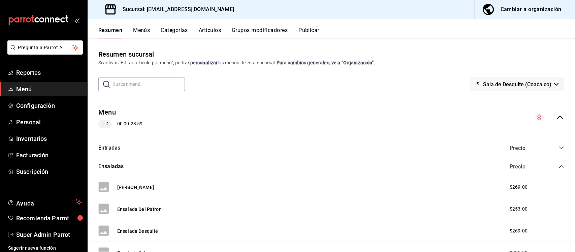
click at [559, 165] on icon "collapse-category-row" at bounding box center [561, 166] width 5 height 5
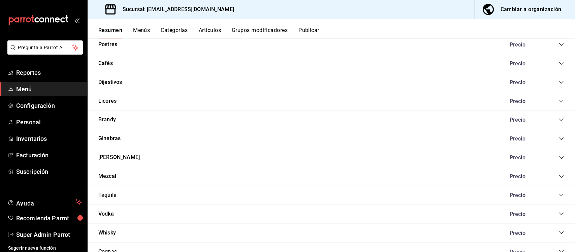
scroll to position [253, 0]
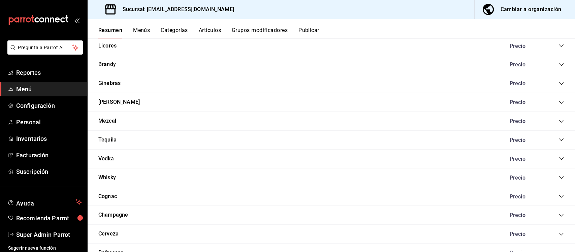
click at [559, 176] on icon "collapse-category-row" at bounding box center [561, 177] width 5 height 5
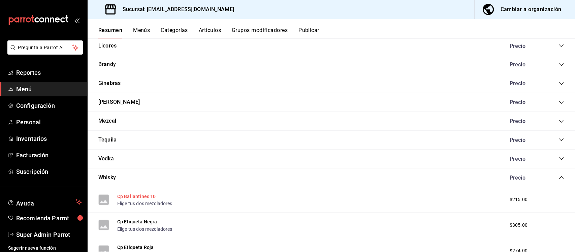
click at [132, 197] on button "Cp Ballantines 10" at bounding box center [136, 196] width 39 height 7
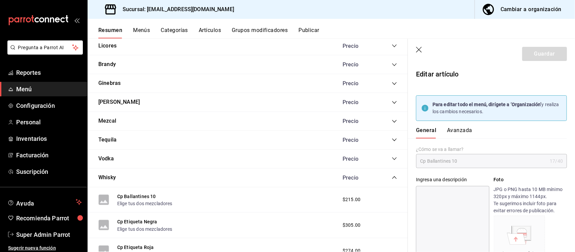
type input "$215.00"
type input "LTR"
type input "90101500"
radio input "true"
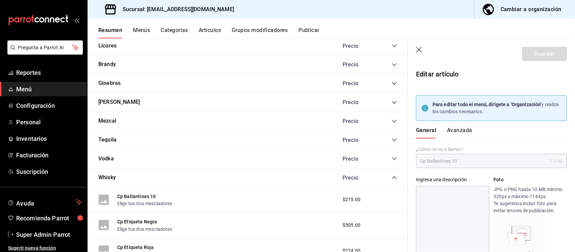
type input "9939658a-8f11-48d3-80bc-8668a268f655"
click at [464, 129] on button "Avanzada" at bounding box center [459, 132] width 25 height 11
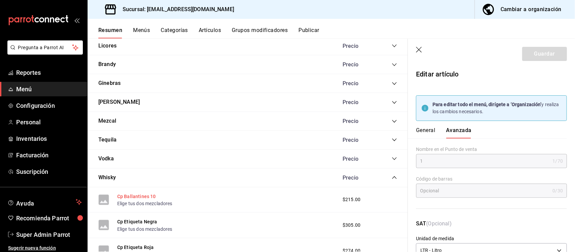
click at [144, 196] on button "Cp Ballantines 10" at bounding box center [136, 196] width 39 height 7
click at [414, 51] on header "Guardar" at bounding box center [491, 53] width 167 height 28
click at [419, 51] on icon "button" at bounding box center [419, 50] width 7 height 7
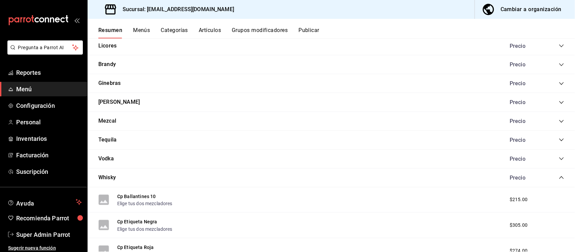
click at [136, 32] on button "Menús" at bounding box center [141, 32] width 17 height 11
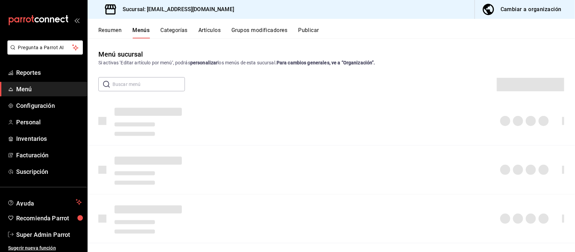
click at [116, 31] on button "Resumen" at bounding box center [109, 32] width 23 height 11
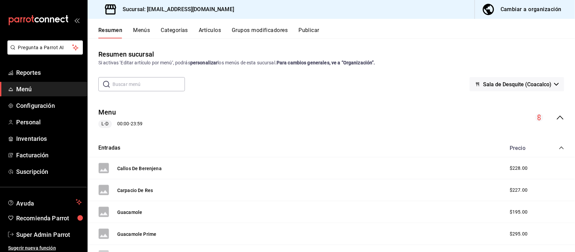
click at [559, 146] on icon "collapse-category-row" at bounding box center [561, 147] width 5 height 5
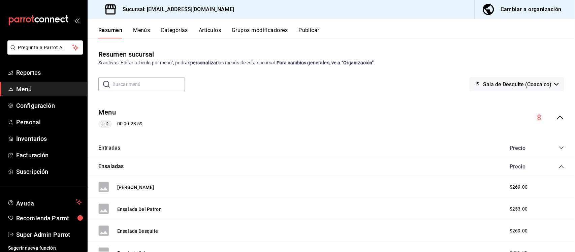
click at [559, 165] on icon "collapse-category-row" at bounding box center [561, 166] width 5 height 5
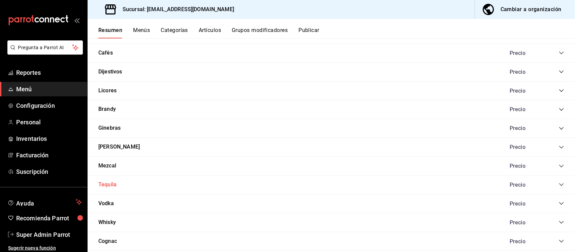
scroll to position [211, 0]
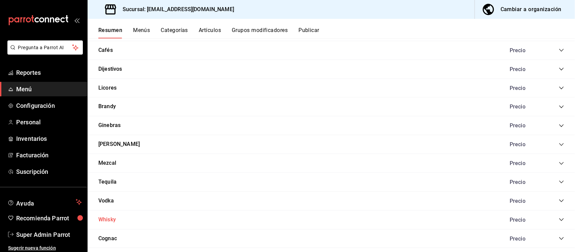
click at [107, 219] on button "Whisky" at bounding box center [107, 220] width 18 height 8
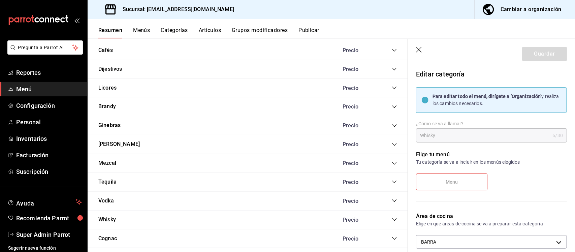
click at [392, 201] on icon "collapse-category-row" at bounding box center [394, 200] width 5 height 5
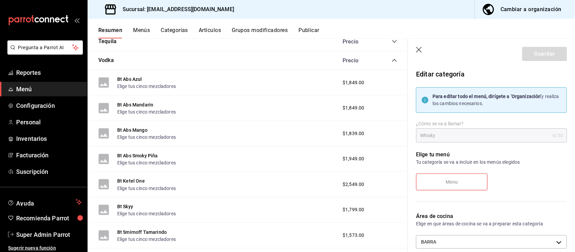
scroll to position [337, 0]
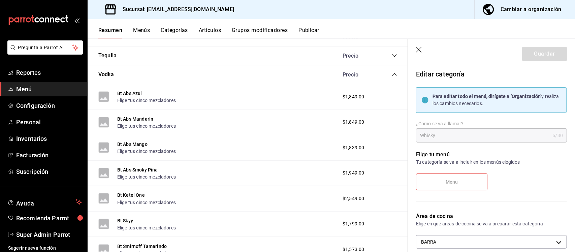
click at [392, 74] on icon "collapse-category-row" at bounding box center [394, 74] width 5 height 5
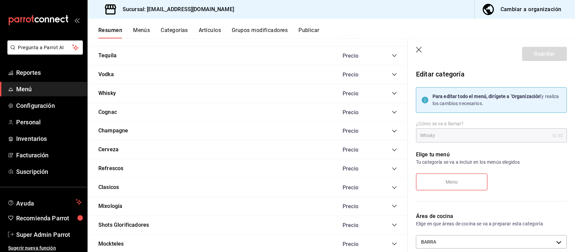
click at [392, 94] on icon "collapse-category-row" at bounding box center [394, 93] width 5 height 5
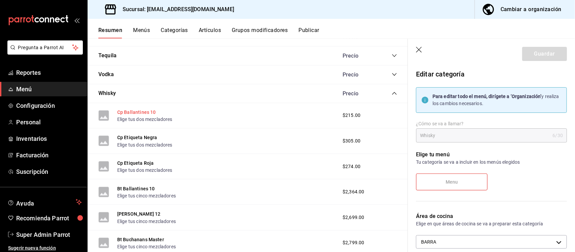
click at [136, 115] on button "Cp Ballantines 10" at bounding box center [136, 112] width 39 height 7
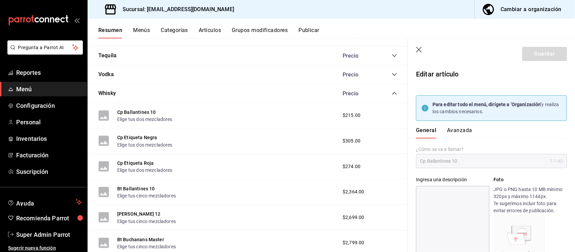
type input "$215.00"
type input "LTR"
type input "90101500"
radio input "true"
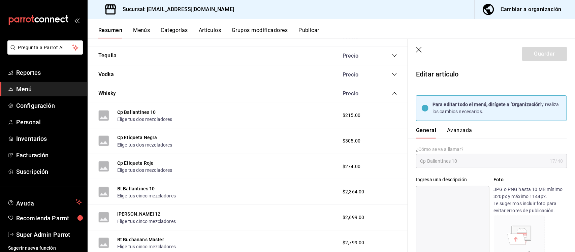
type input "9939658a-8f11-48d3-80bc-8668a268f655"
click at [461, 129] on button "Avanzada" at bounding box center [459, 132] width 25 height 11
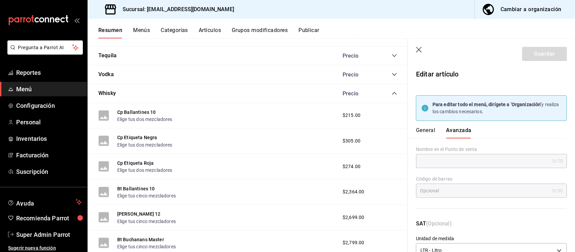
click at [419, 50] on icon "button" at bounding box center [419, 50] width 7 height 7
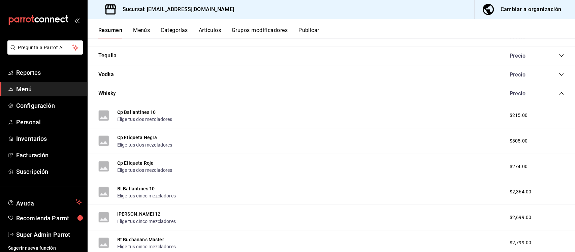
click at [211, 28] on button "Artículos" at bounding box center [210, 32] width 22 height 11
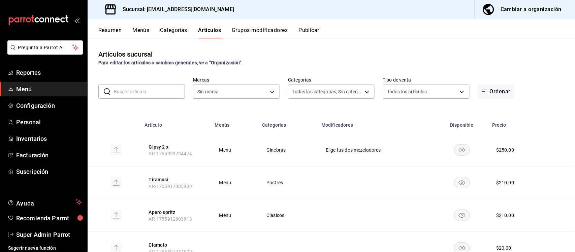
type input "166245bc-2b74-42f2-a05b-673d3d312478,71ed7736-f644-45bf-b920-1606ece571f7,93357…"
type input "62a8501e-83aa-44fc-a14d-b1e4ad847988"
click at [310, 88] on body "Pregunta a Parrot AI Reportes Menú Configuración Personal Inventarios Facturaci…" at bounding box center [287, 126] width 575 height 252
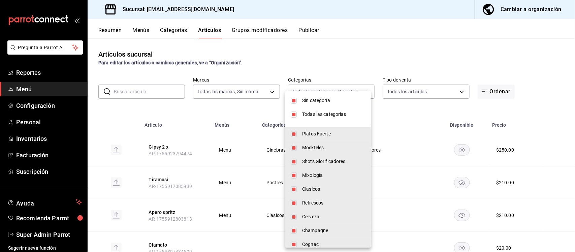
click at [317, 100] on span "Sin categoría" at bounding box center [333, 100] width 63 height 7
checkbox input "false"
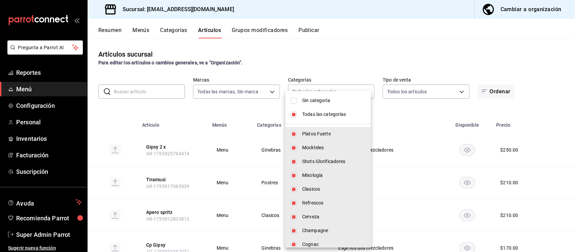
click at [317, 112] on span "Todas las categorías" at bounding box center [333, 114] width 63 height 7
checkbox input "false"
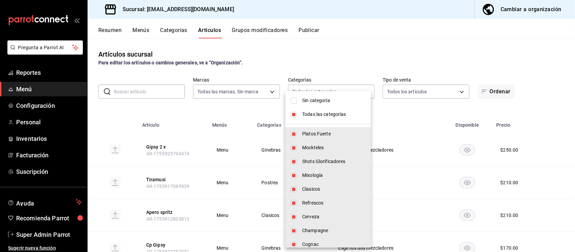
checkbox input "false"
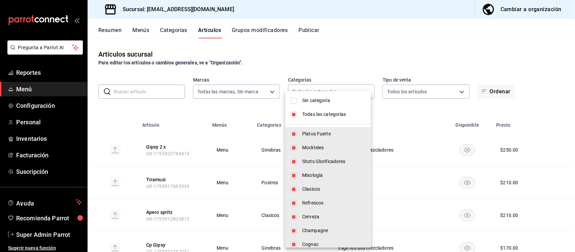
checkbox input "false"
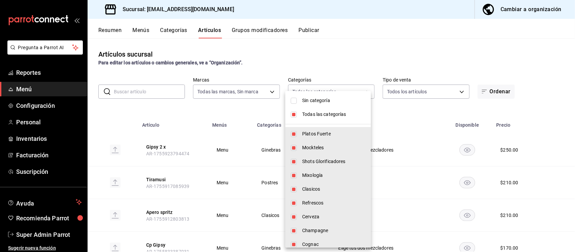
checkbox input "false"
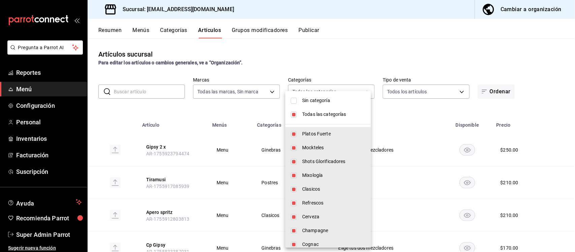
checkbox input "false"
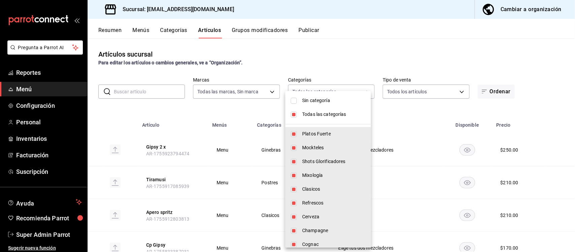
checkbox input "false"
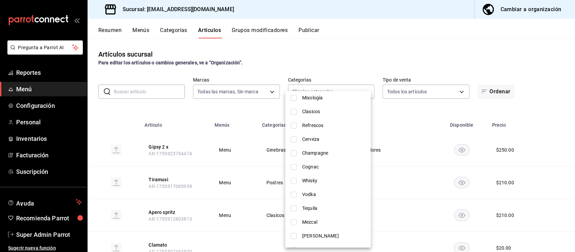
scroll to position [82, 0]
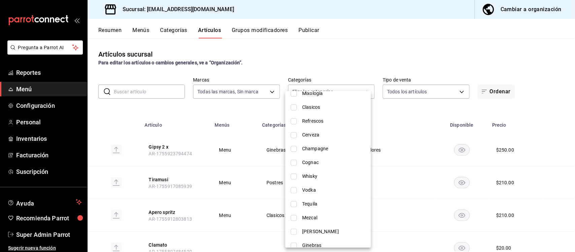
click at [294, 175] on input "checkbox" at bounding box center [294, 177] width 6 height 6
checkbox input "true"
type input "49346507-fa21-485f-b97c-2f686d625353"
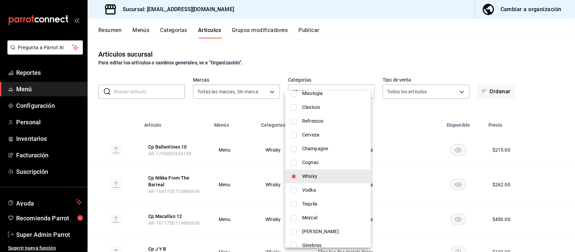
click at [183, 104] on div at bounding box center [287, 126] width 575 height 252
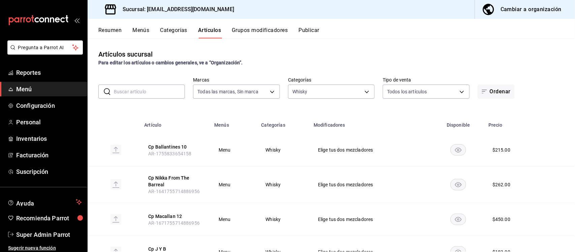
click at [99, 149] on td at bounding box center [97, 150] width 18 height 33
click at [96, 152] on td at bounding box center [97, 150] width 18 height 33
click at [96, 150] on td at bounding box center [97, 150] width 18 height 33
click at [96, 134] on td at bounding box center [97, 150] width 18 height 33
click at [96, 150] on td at bounding box center [97, 150] width 18 height 33
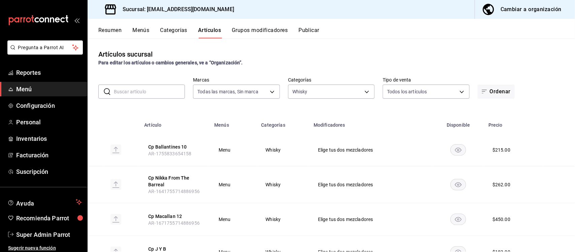
click at [96, 155] on td at bounding box center [97, 150] width 18 height 33
click at [96, 146] on td at bounding box center [97, 150] width 18 height 33
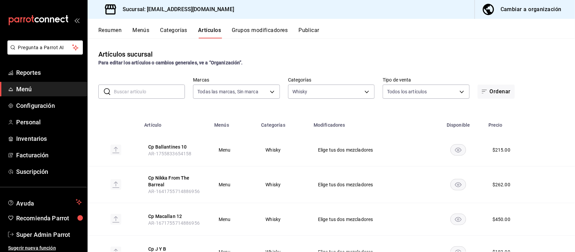
click at [530, 8] on div "Cambiar a organización" at bounding box center [531, 9] width 61 height 9
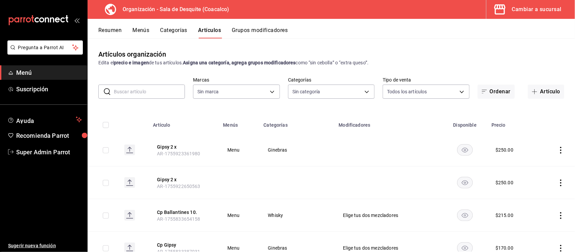
type input "ce7fefdb-faa0-48a6-8920-eec500a7b2ec"
type input "cb73de79-eda0-4170-9604-8310e9da0fa6,8cd0d061-b910-42c0-8ba7-e837081d3a16,969a1…"
click at [351, 93] on body "Pregunta a Parrot AI Menú Suscripción Ayuda Recomienda Parrot Super Admin Parro…" at bounding box center [287, 126] width 575 height 252
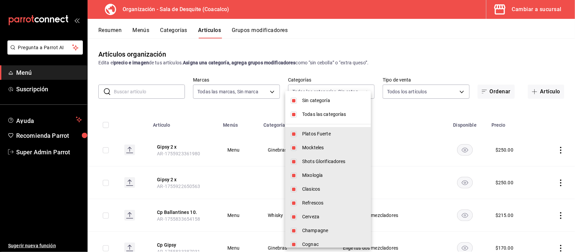
click at [312, 97] on span "Sin categoría" at bounding box center [333, 100] width 63 height 7
checkbox input "false"
click at [311, 112] on span "Todas las categorías" at bounding box center [333, 114] width 63 height 7
checkbox input "false"
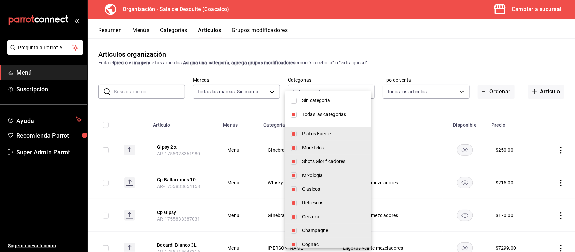
checkbox input "false"
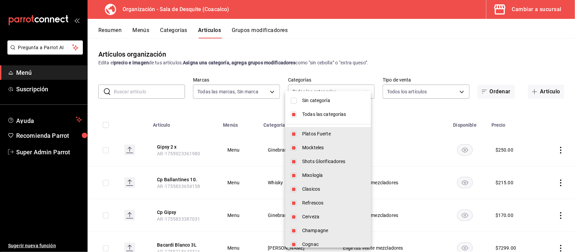
checkbox input "false"
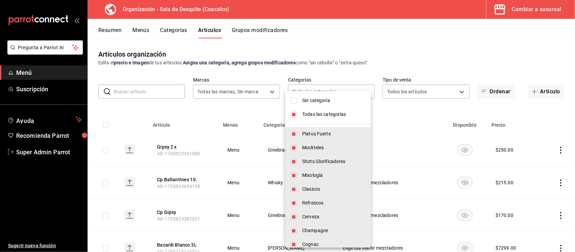
checkbox input "false"
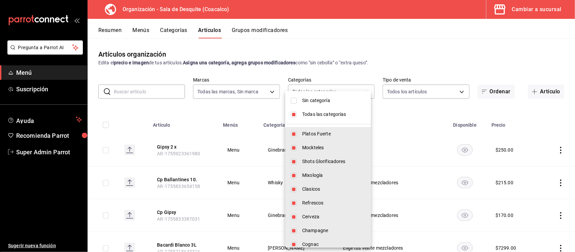
checkbox input "false"
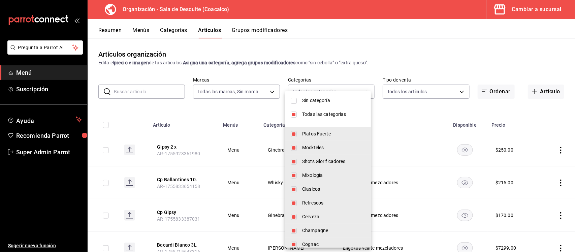
checkbox input "false"
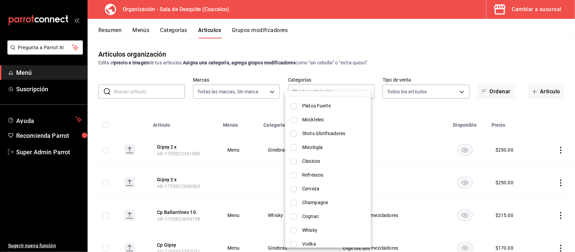
scroll to position [42, 0]
click at [293, 216] on input "checkbox" at bounding box center [294, 216] width 6 height 6
checkbox input "true"
type input "01881910-0618-4ef1-b5a6-b8f4a4bf2b7d"
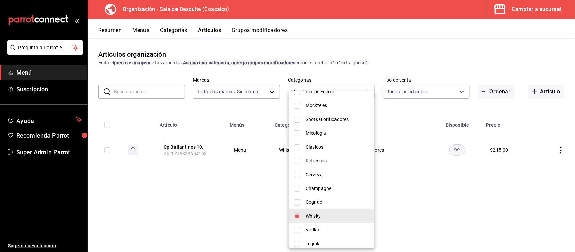
click at [104, 153] on div at bounding box center [287, 126] width 575 height 252
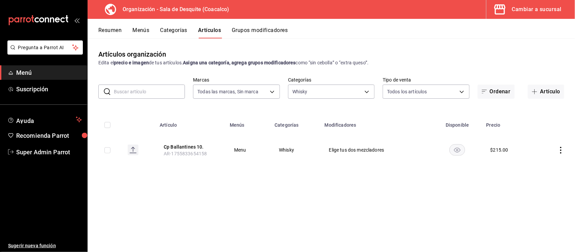
click at [106, 152] on input "checkbox" at bounding box center [107, 150] width 6 height 6
checkbox input "true"
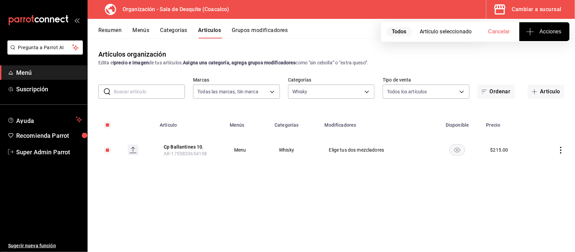
click at [556, 31] on span "Acciones" at bounding box center [545, 32] width 34 height 8
click at [487, 59] on div at bounding box center [287, 126] width 575 height 252
click at [557, 34] on span "Acciones" at bounding box center [545, 32] width 34 height 8
click at [531, 52] on span "Agregar tipo" at bounding box center [545, 52] width 40 height 7
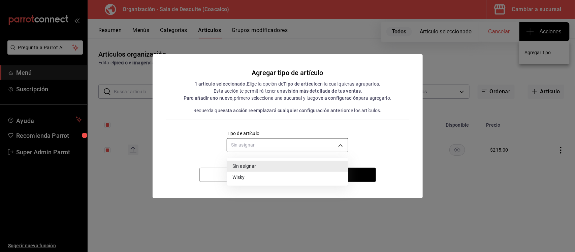
click at [327, 142] on body "Pregunta a Parrot AI Menú Suscripción Ayuda Recomienda Parrot Super Admin Parro…" at bounding box center [287, 126] width 575 height 252
click at [254, 179] on li "Wisky" at bounding box center [287, 177] width 121 height 11
type input "ed39dec6-90c2-4c74-98bb-4f9f211cb065"
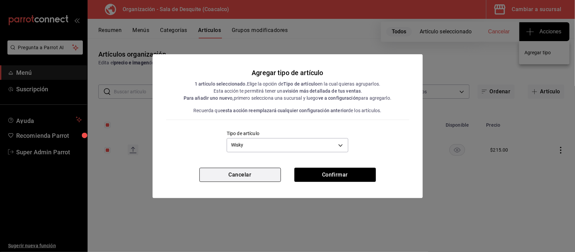
click at [254, 174] on button "Cancelar" at bounding box center [240, 175] width 82 height 14
